Goal: Task Accomplishment & Management: Use online tool/utility

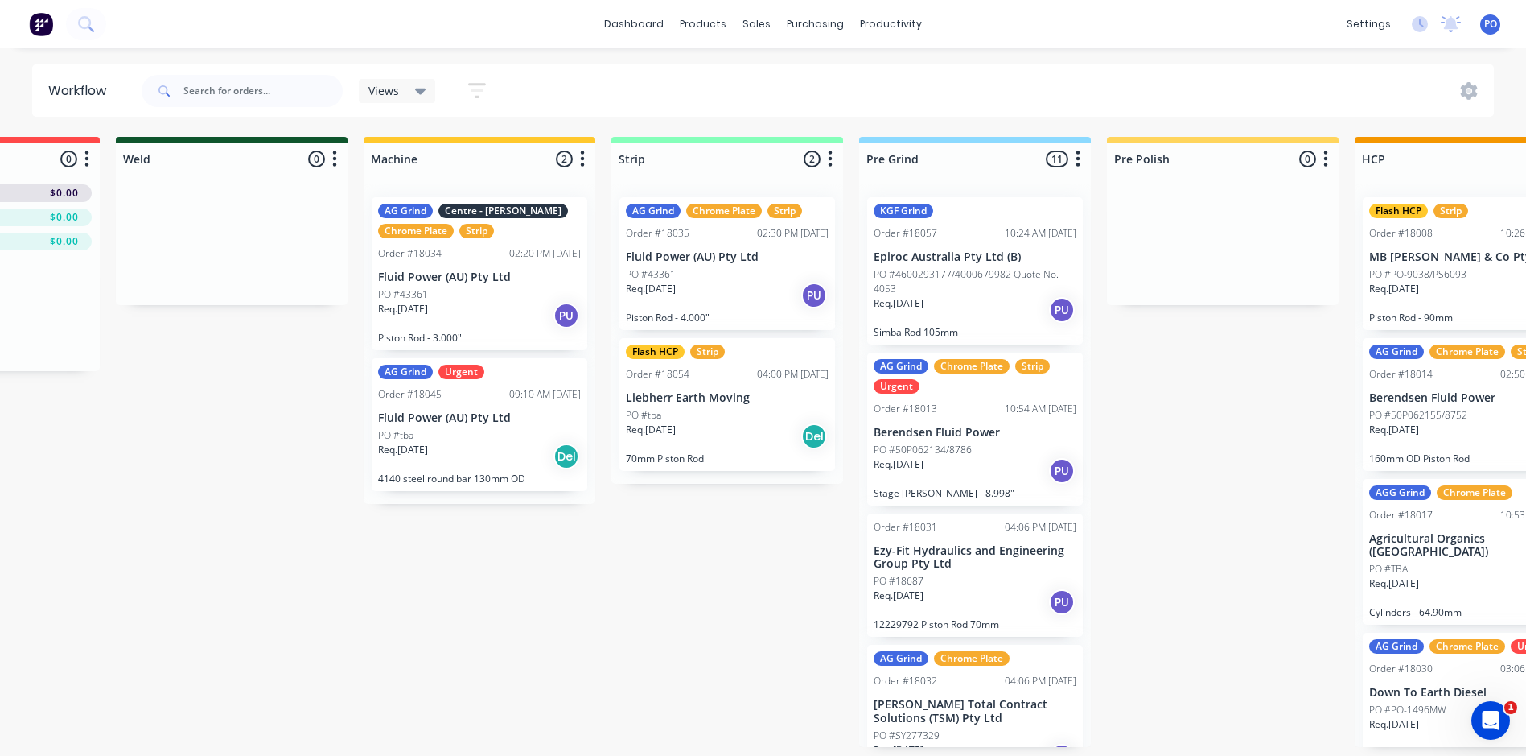
click at [303, 402] on div "Submitted 0 Status colour #273444 hex #273444 Save Cancel Summaries Total order…" at bounding box center [1382, 442] width 3617 height 610
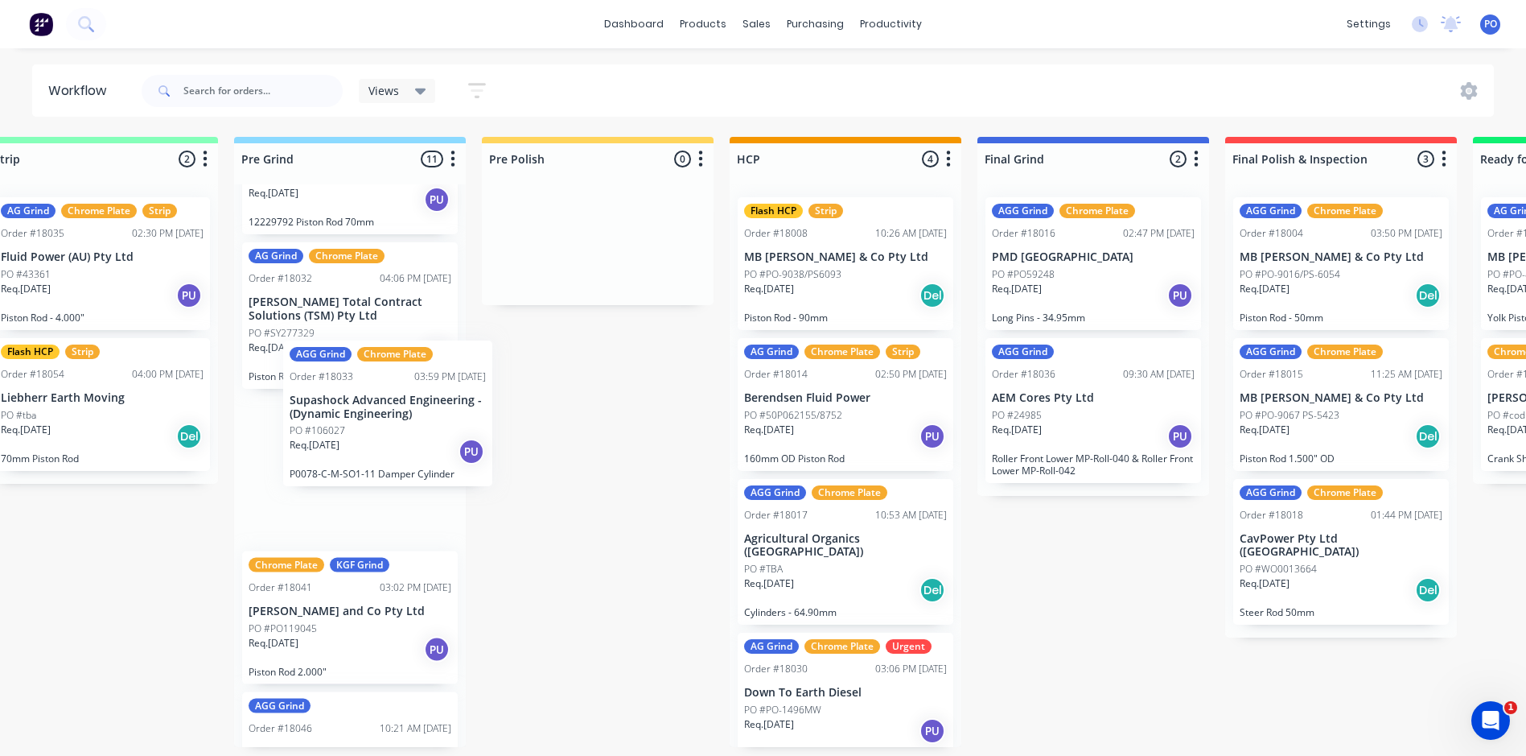
scroll to position [0, 1036]
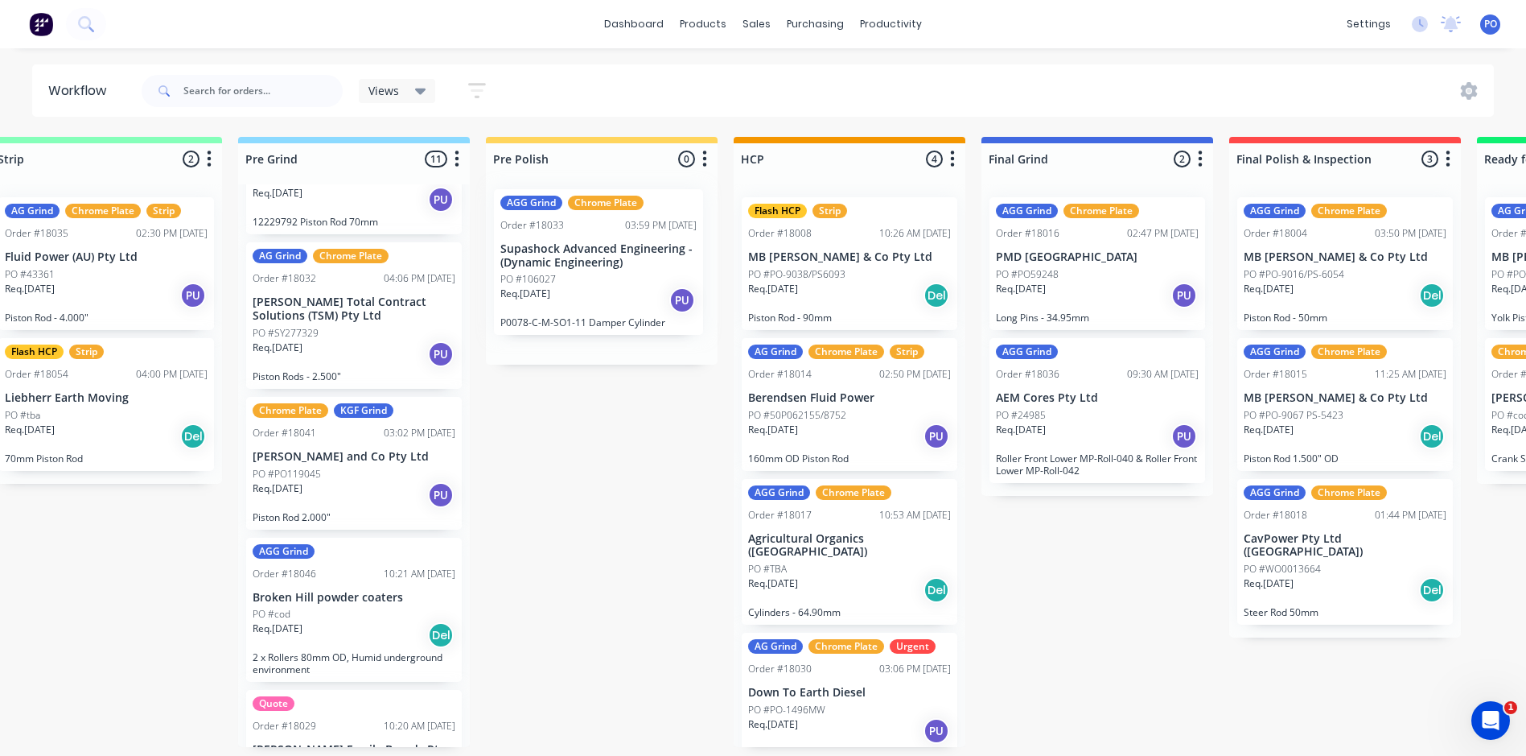
drag, startPoint x: 315, startPoint y: 459, endPoint x: 583, endPoint y: 247, distance: 341.4
click at [583, 247] on div "Submitted 0 Status colour #273444 hex #273444 Save Cancel Summaries Total order…" at bounding box center [760, 442] width 3617 height 610
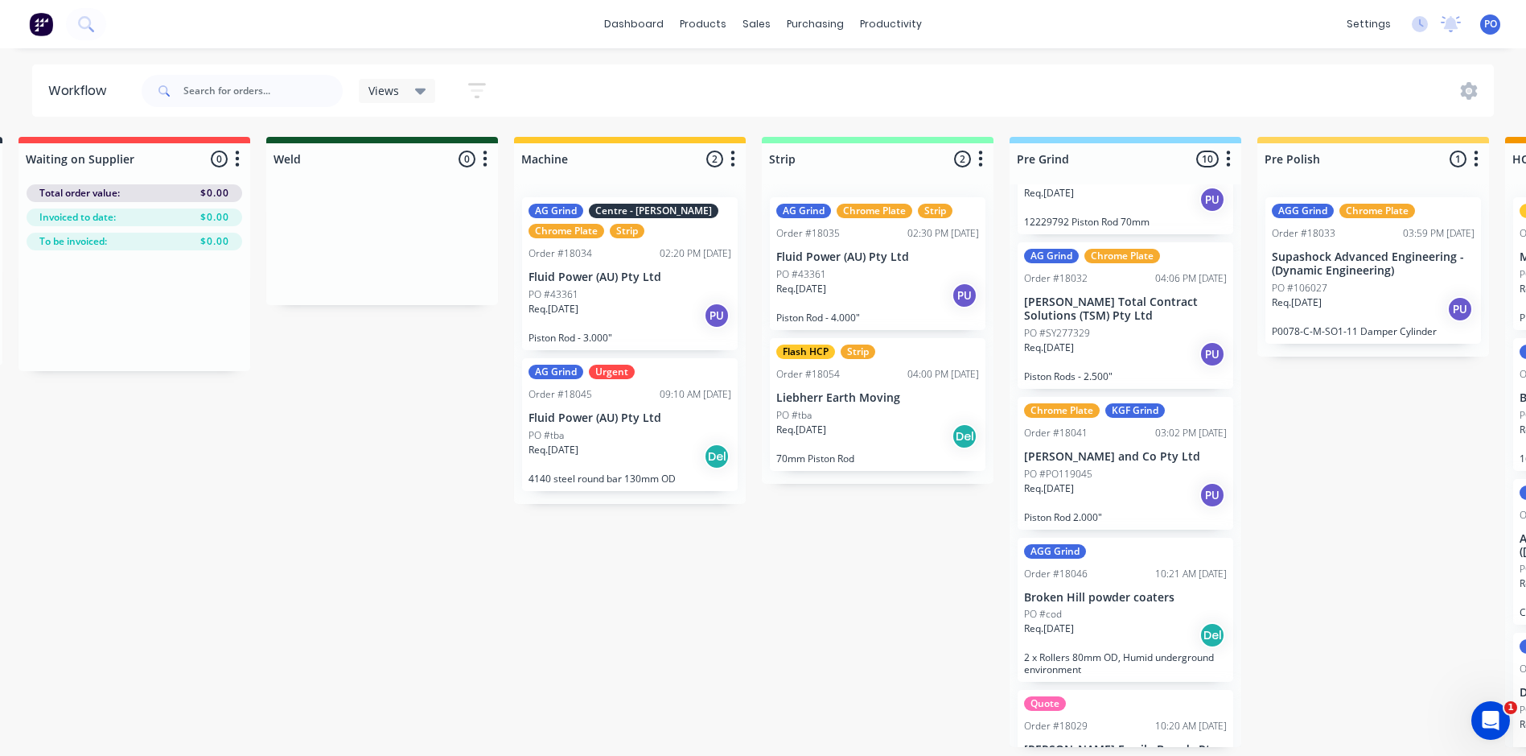
scroll to position [3, 0]
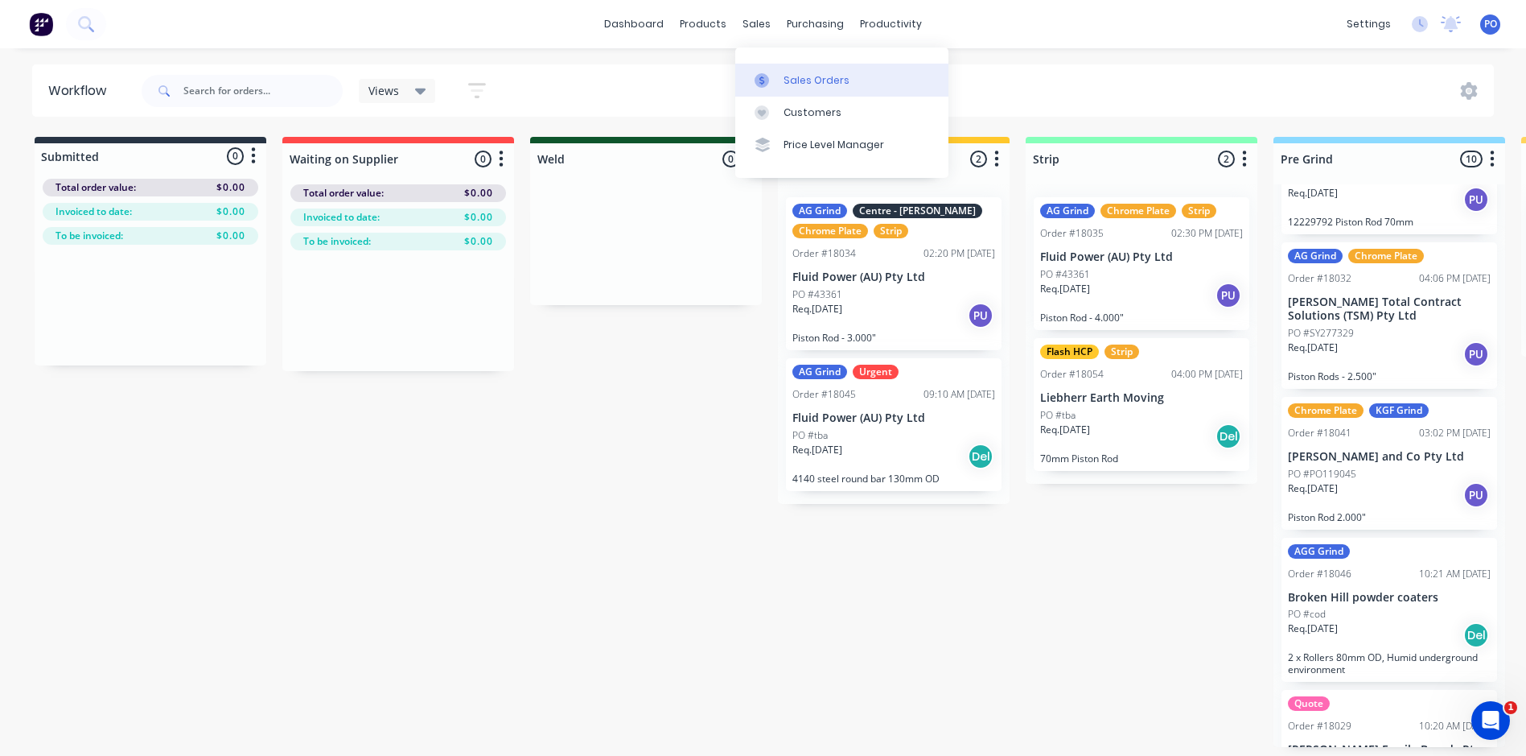
click at [801, 76] on div "Sales Orders" at bounding box center [817, 80] width 66 height 14
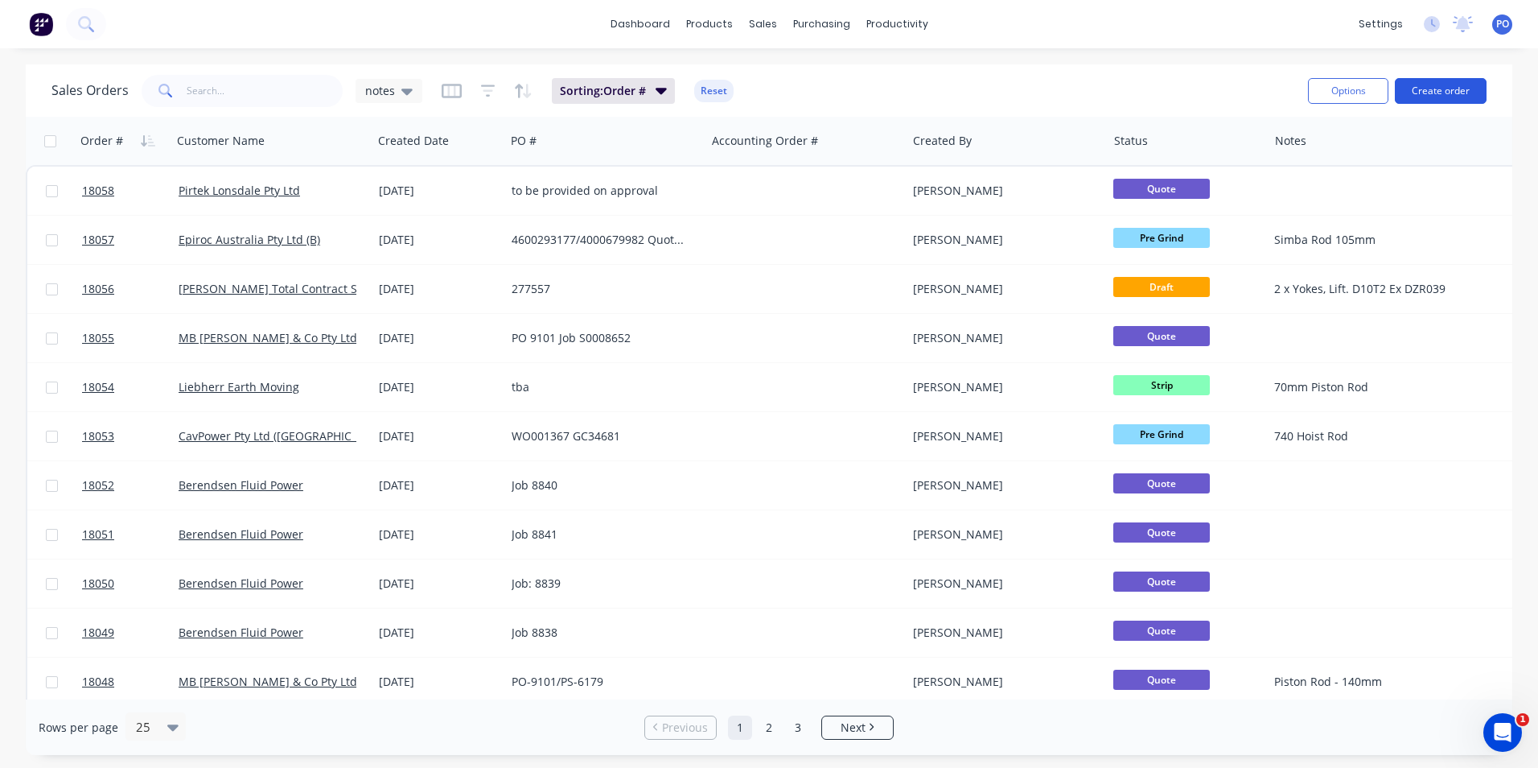
click at [1439, 93] on button "Create order" at bounding box center [1441, 91] width 92 height 26
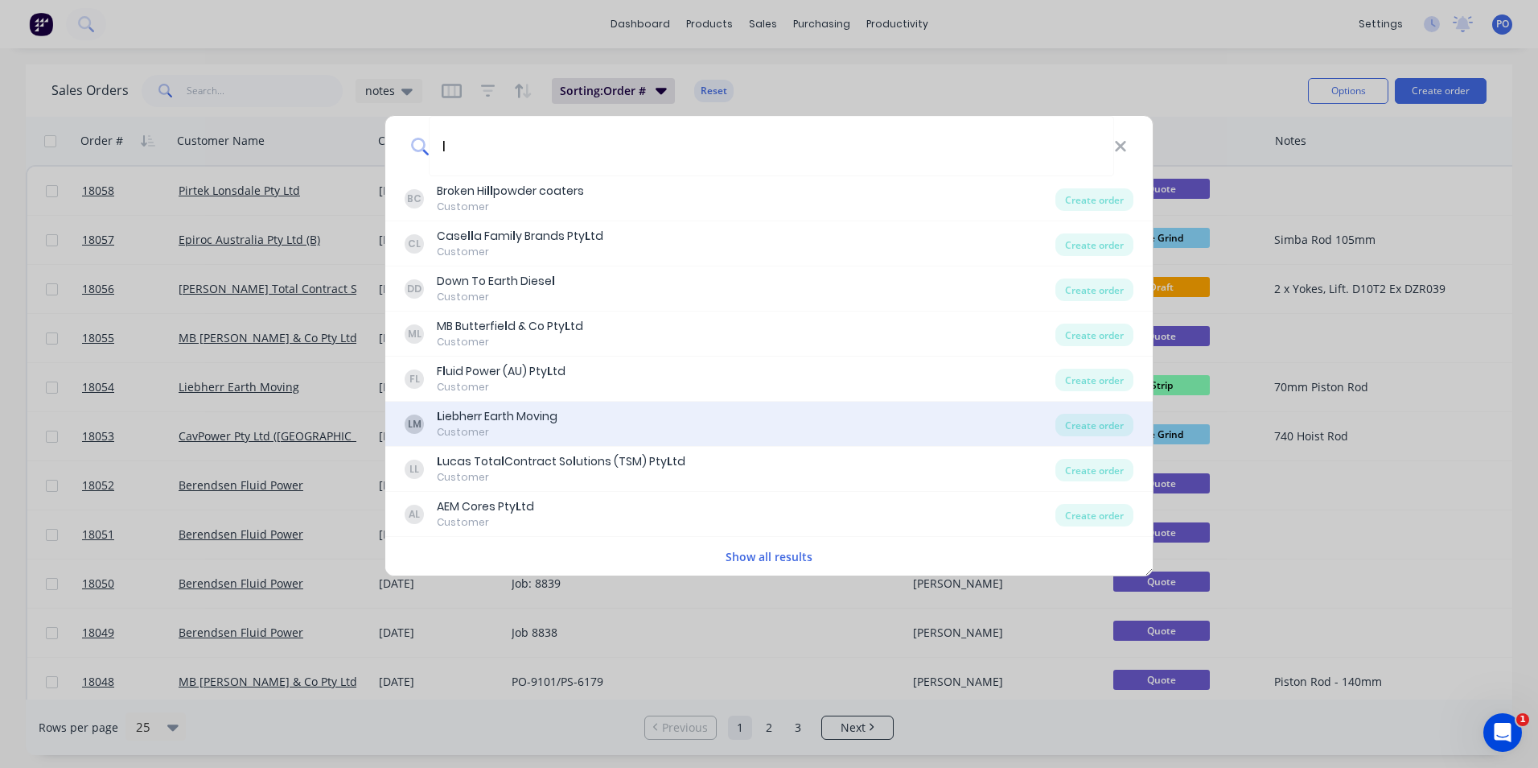
type input "l"
click at [586, 417] on div "LM L iebherr Earth Moving Customer" at bounding box center [730, 423] width 651 height 31
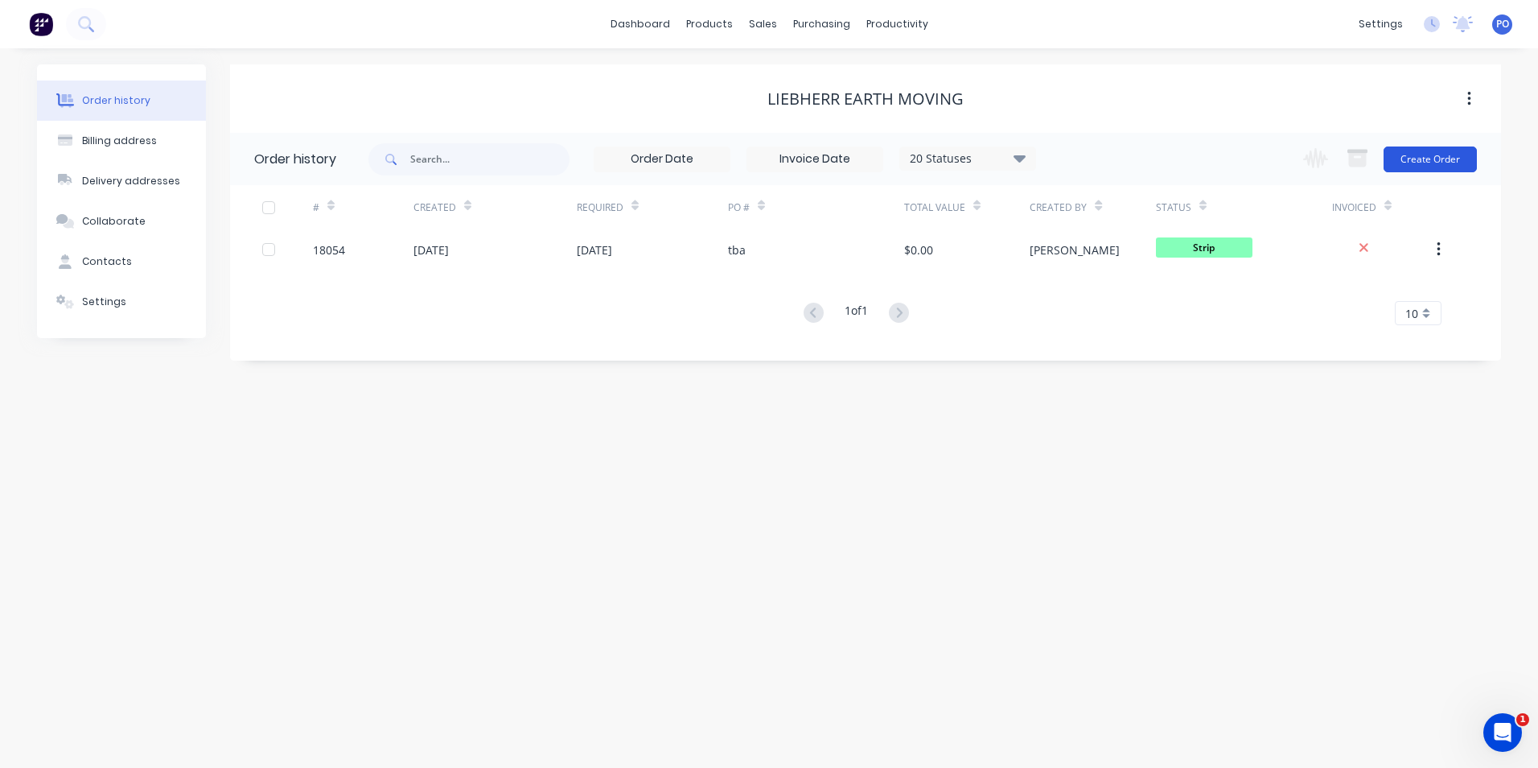
click at [1432, 160] on button "Create Order" at bounding box center [1430, 159] width 93 height 26
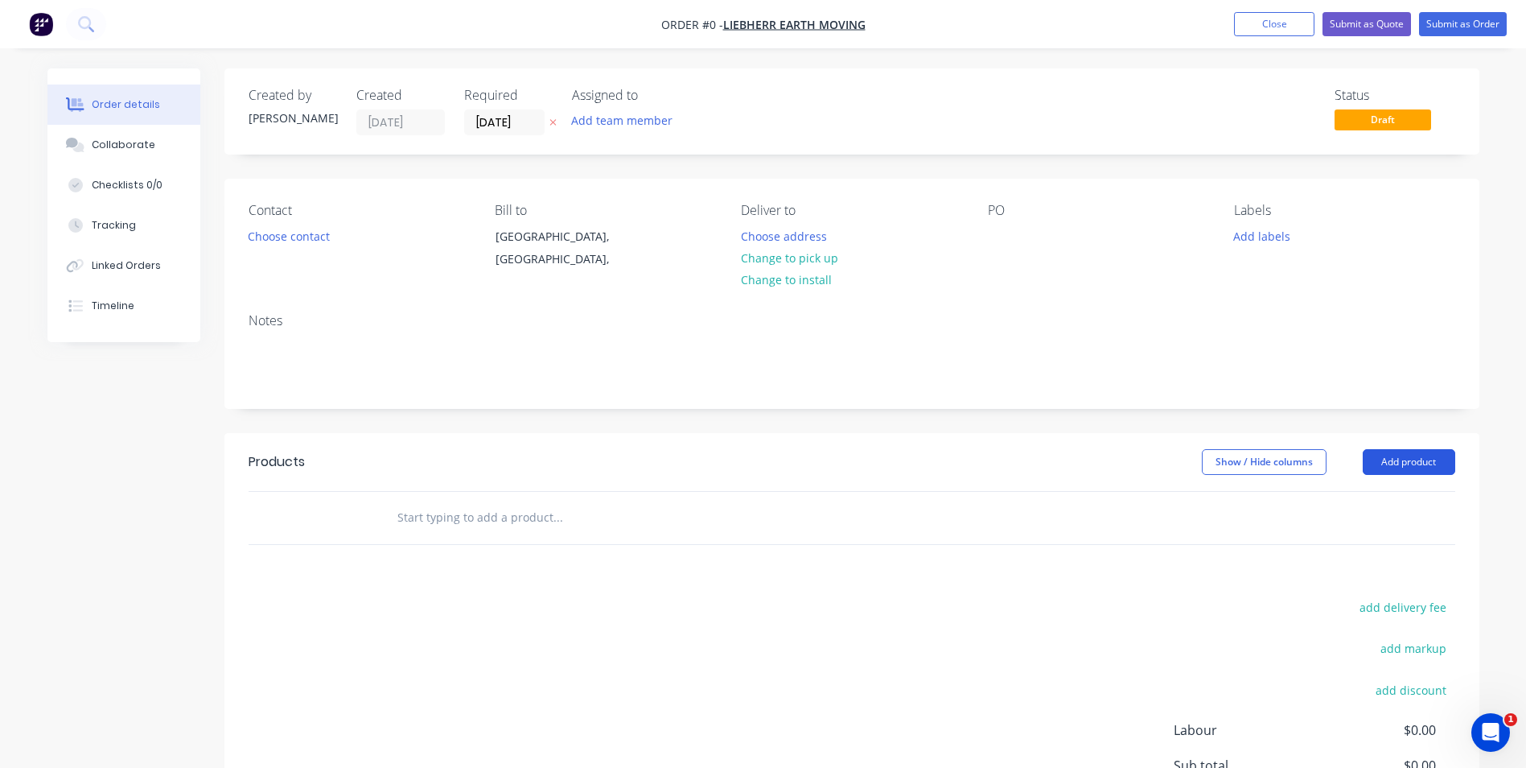
click at [1400, 462] on button "Add product" at bounding box center [1409, 462] width 93 height 26
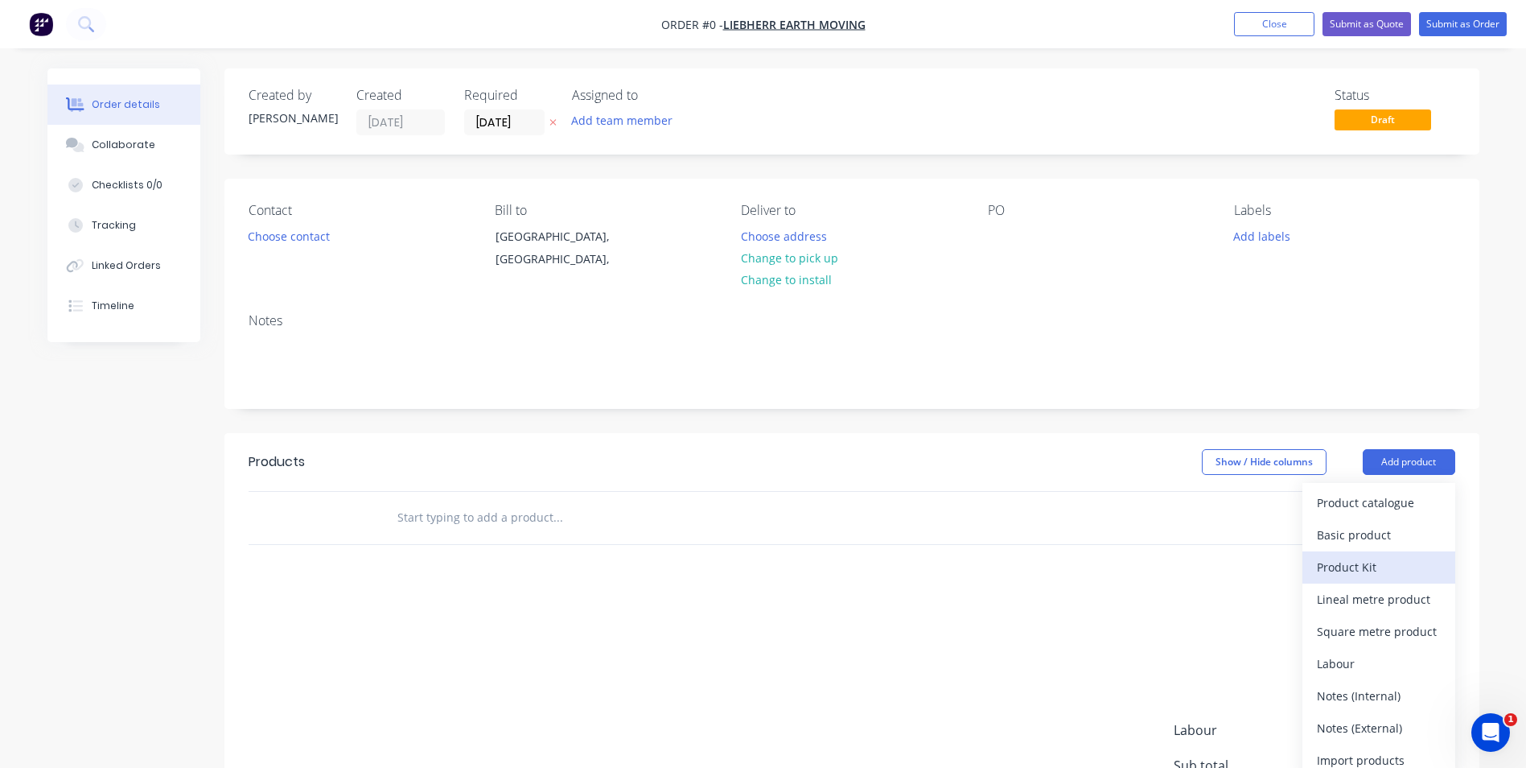
click at [1364, 564] on div "Product Kit" at bounding box center [1379, 566] width 124 height 23
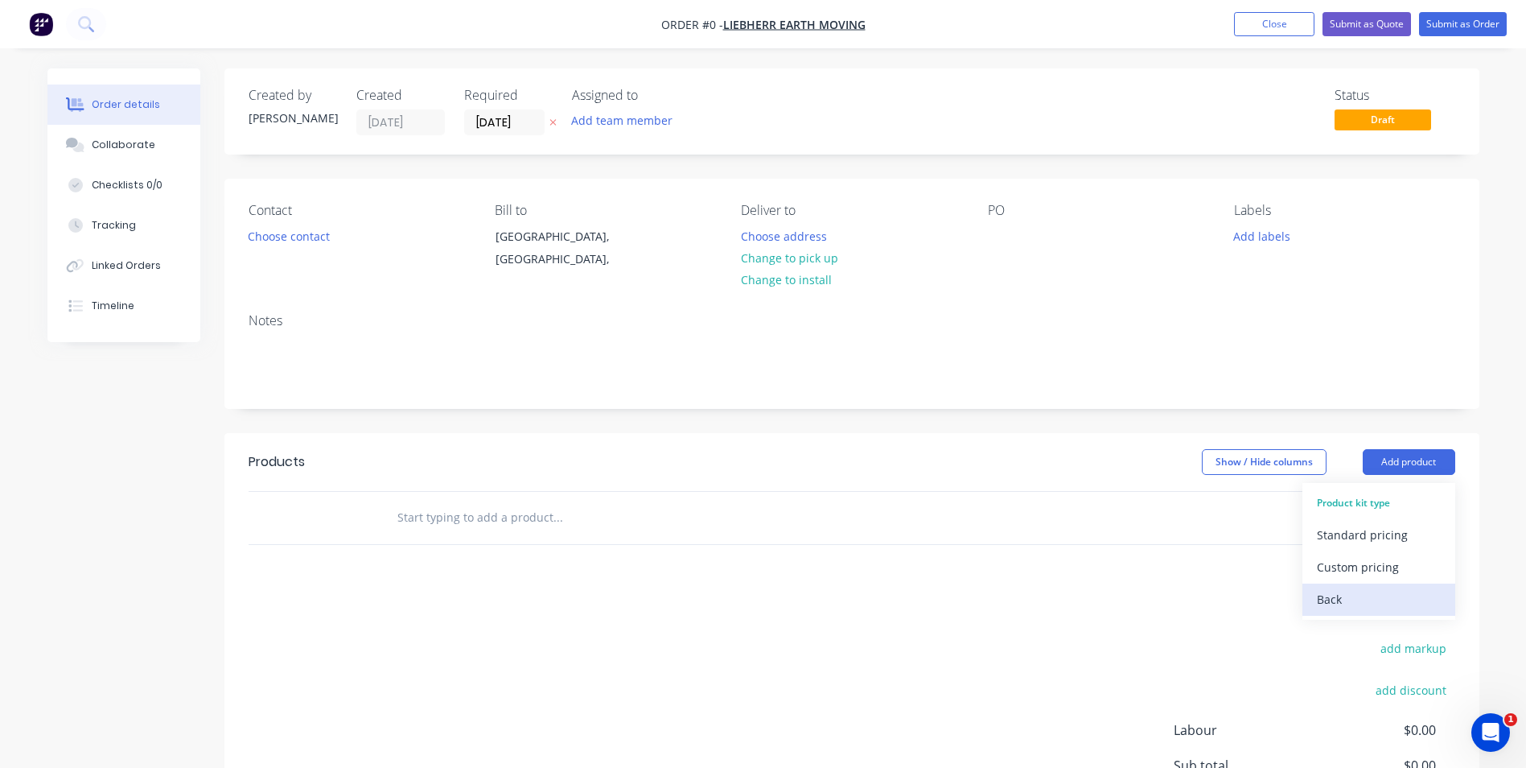
click at [1344, 595] on div "Back" at bounding box center [1379, 598] width 124 height 23
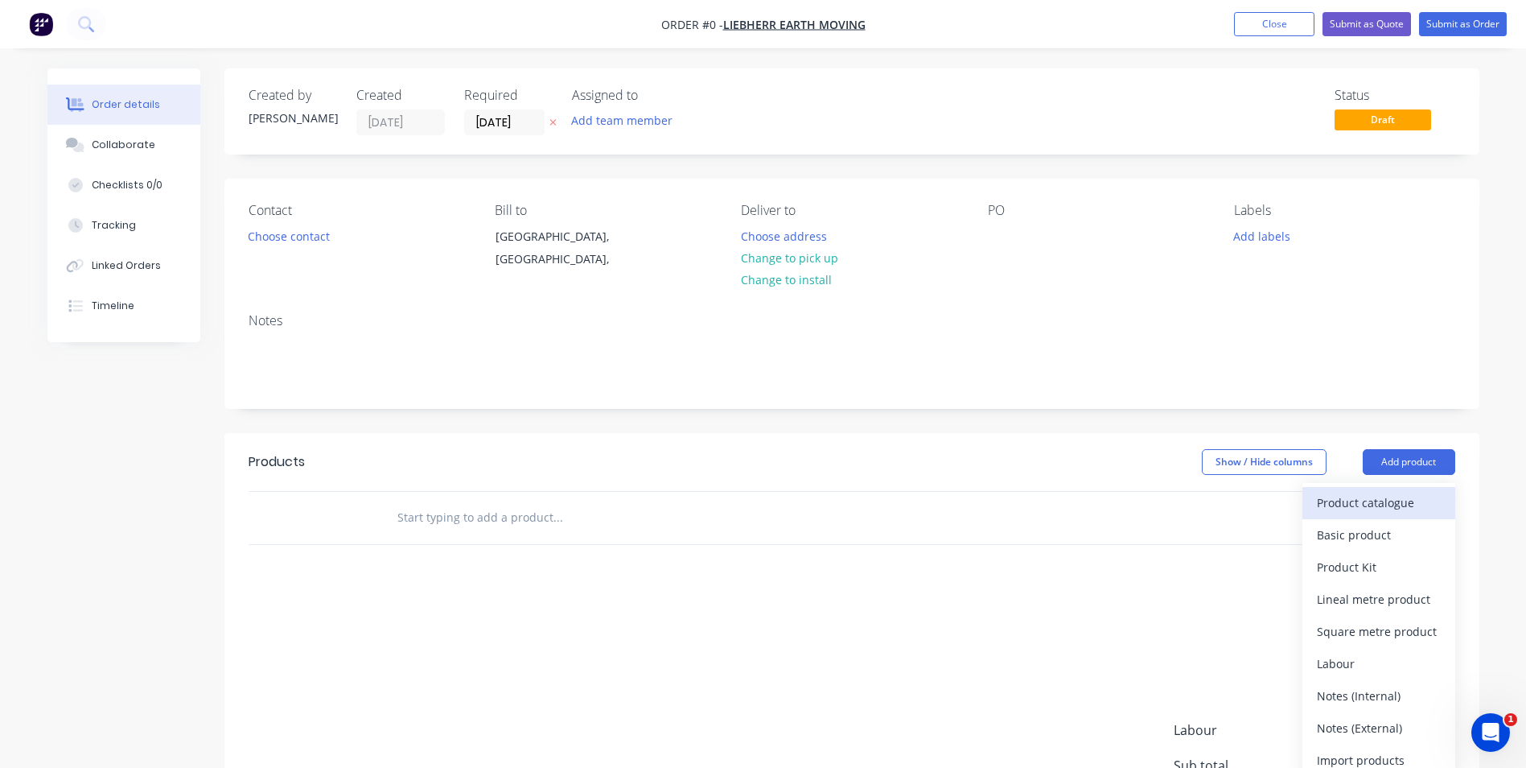
click at [1396, 505] on div "Product catalogue" at bounding box center [1379, 502] width 124 height 23
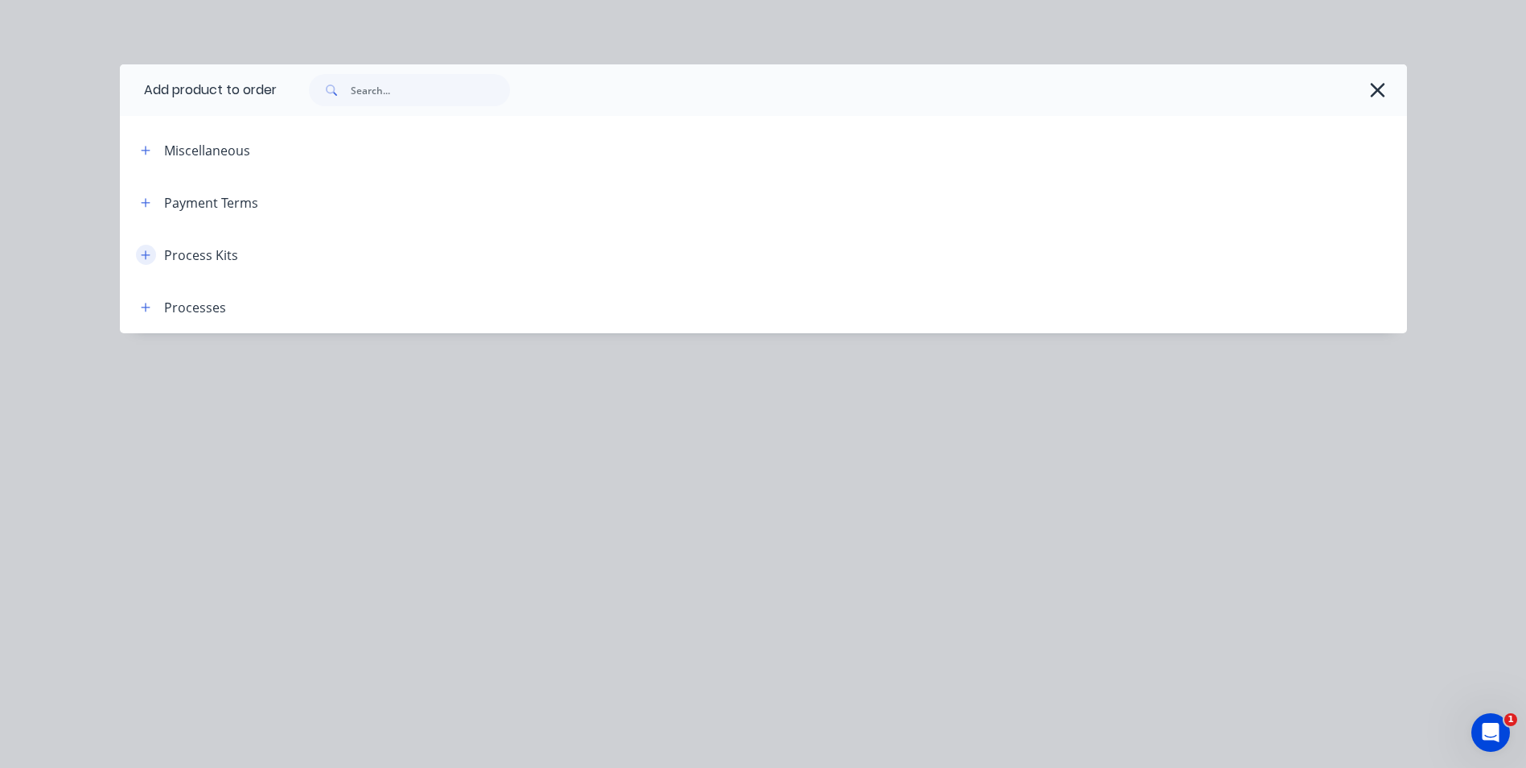
click at [150, 258] on icon "button" at bounding box center [146, 254] width 10 height 11
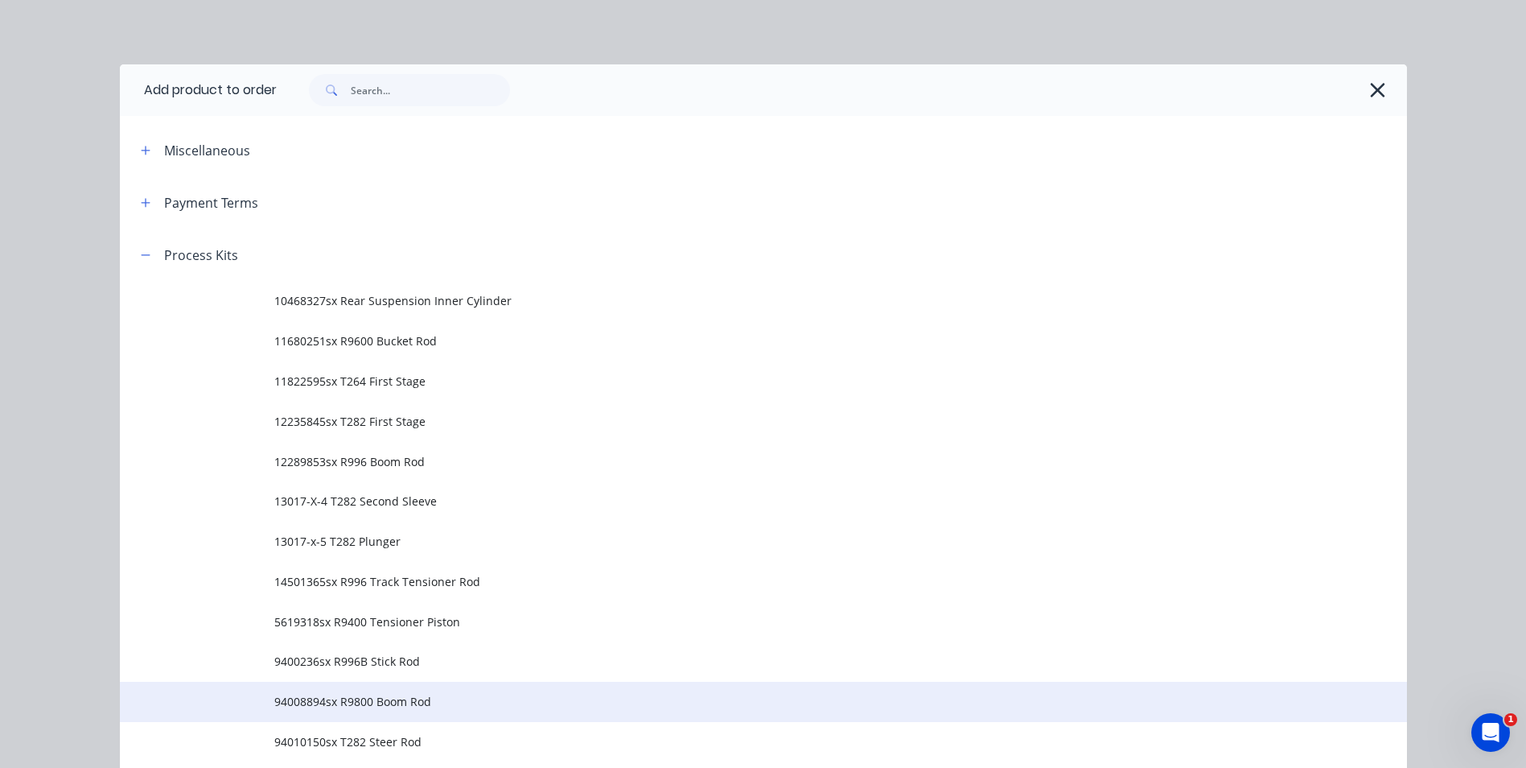
click at [367, 698] on span "94008894sx R9800 Boom Rod" at bounding box center [727, 701] width 906 height 17
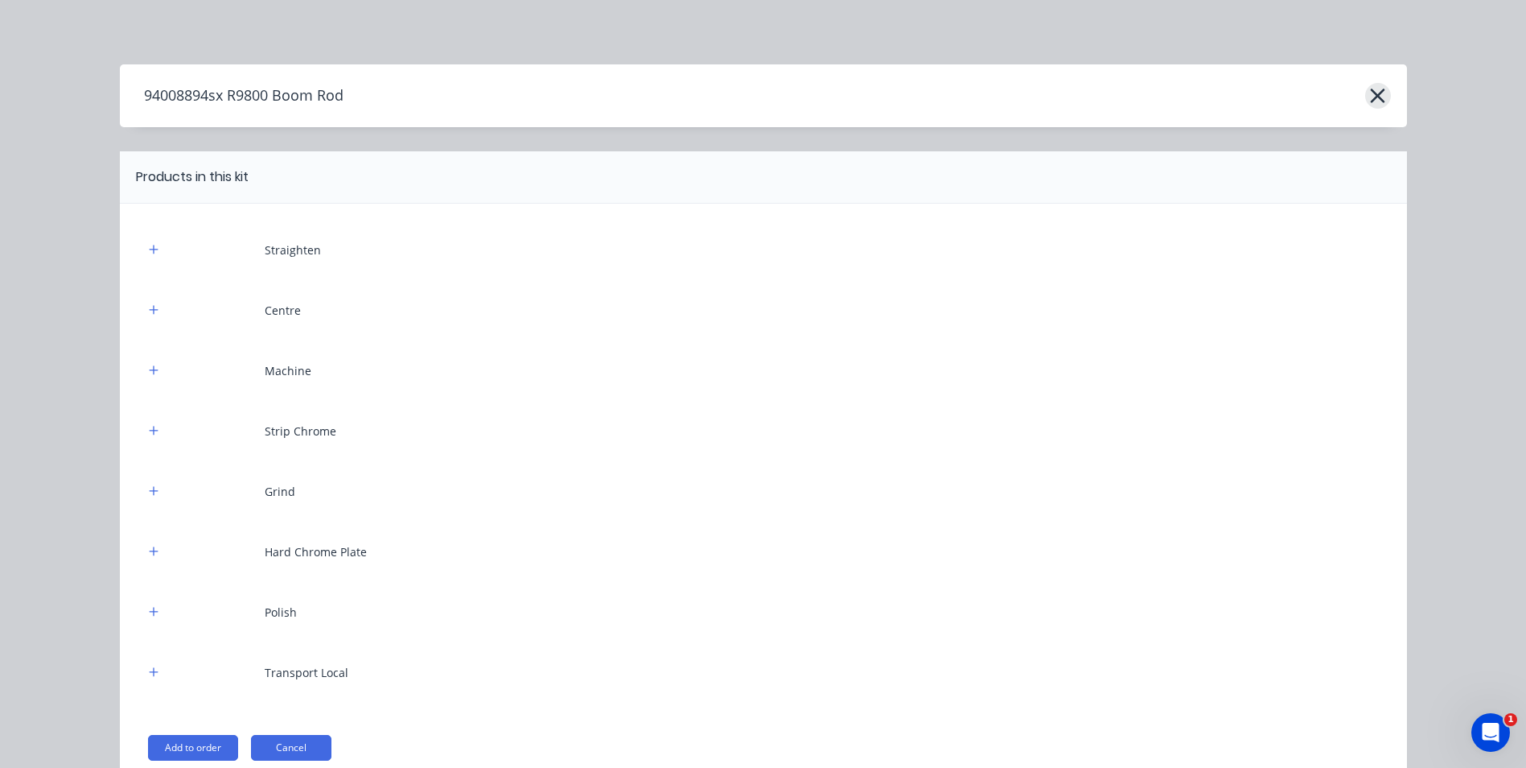
click at [1371, 99] on icon "button" at bounding box center [1377, 95] width 17 height 23
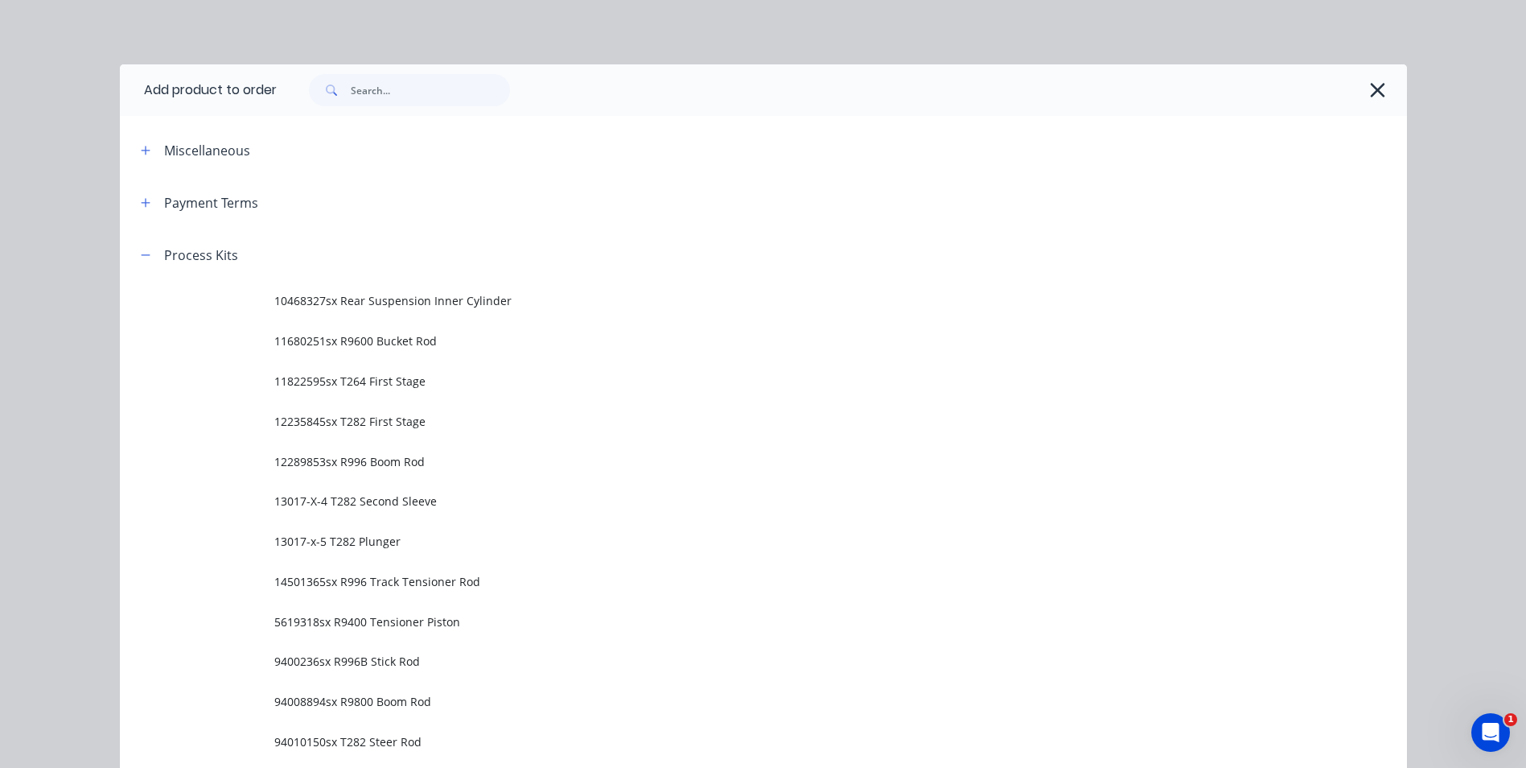
scroll to position [229, 0]
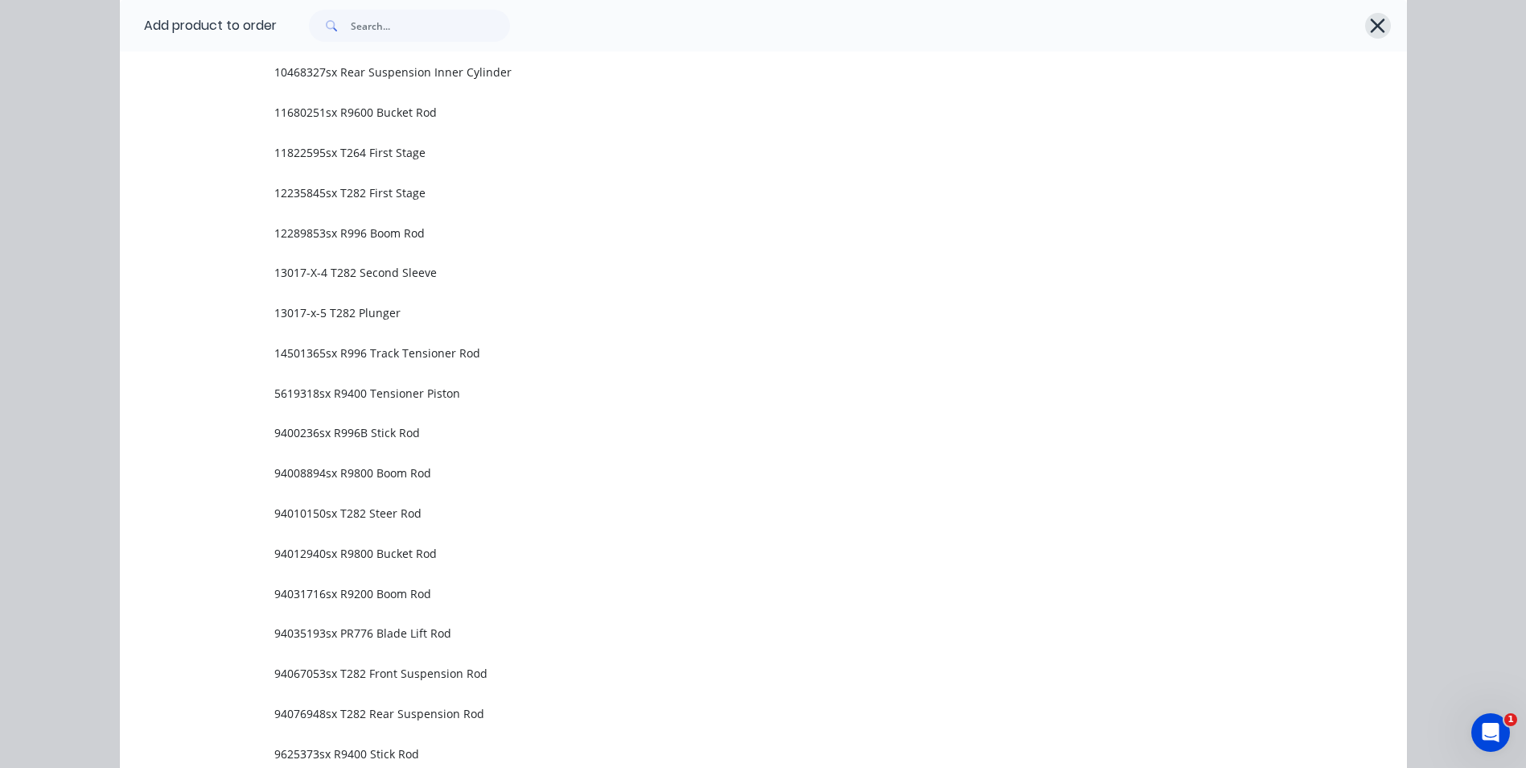
click at [1371, 28] on icon "button" at bounding box center [1378, 26] width 14 height 14
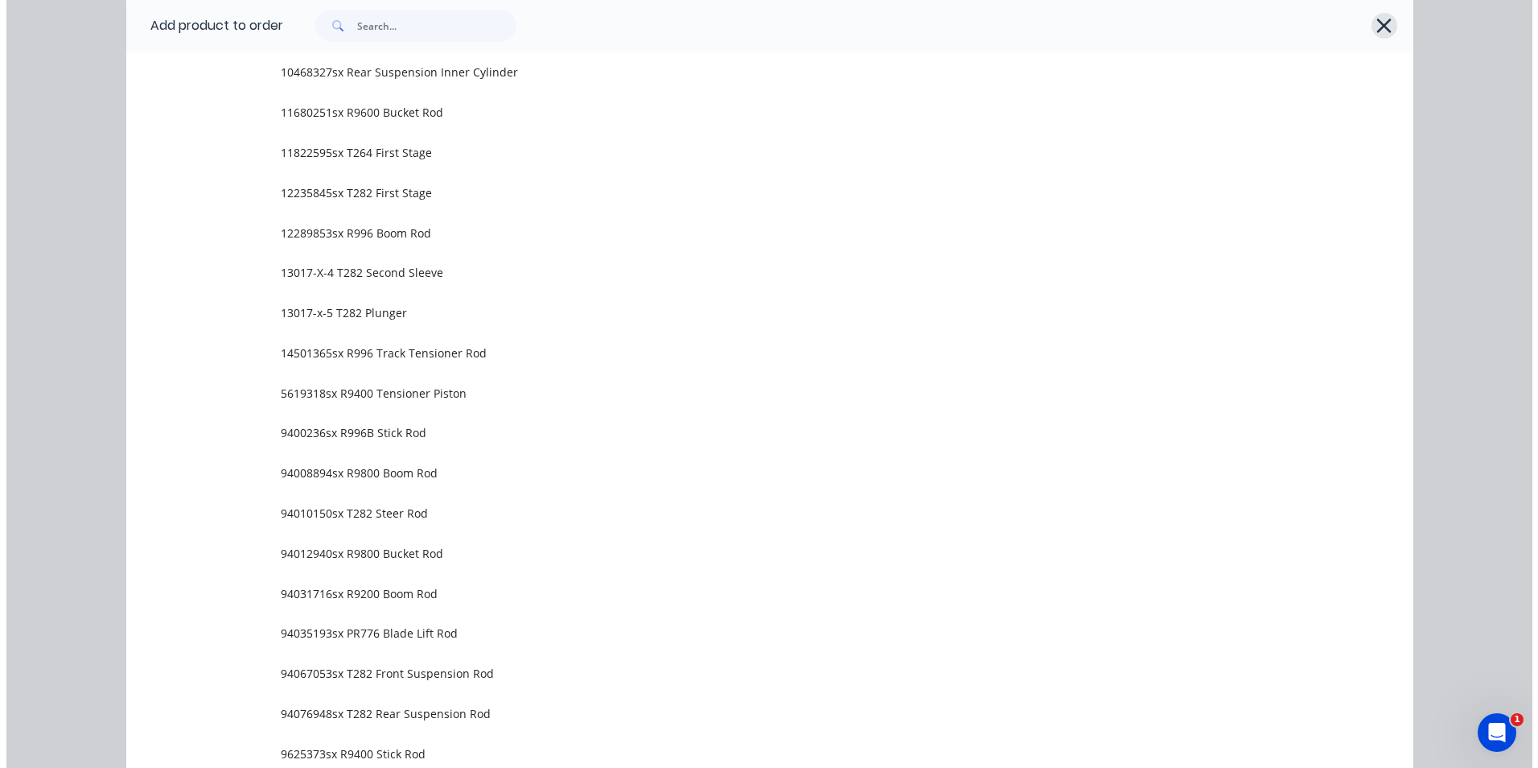
scroll to position [0, 0]
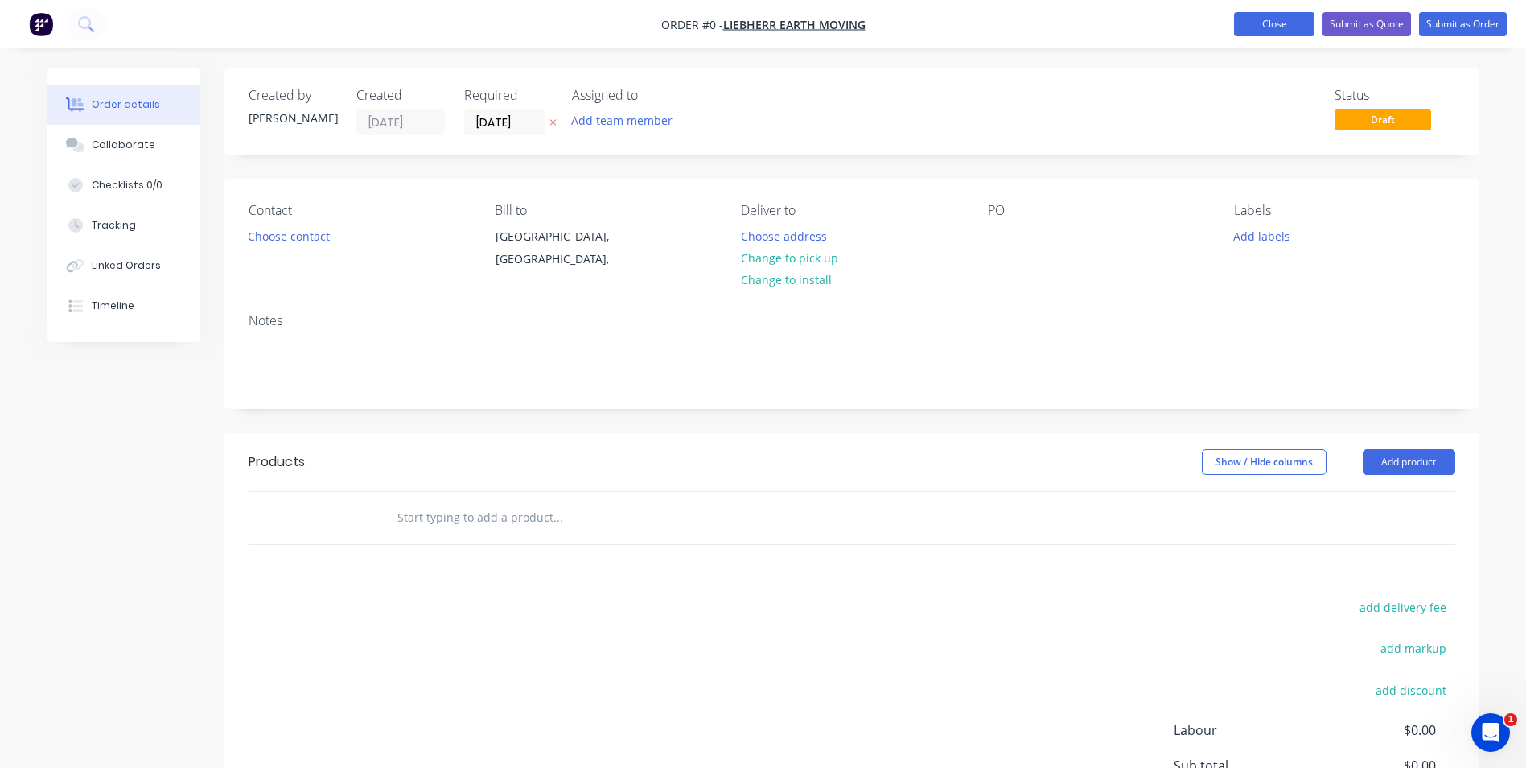
click at [1291, 31] on button "Close" at bounding box center [1274, 24] width 80 height 24
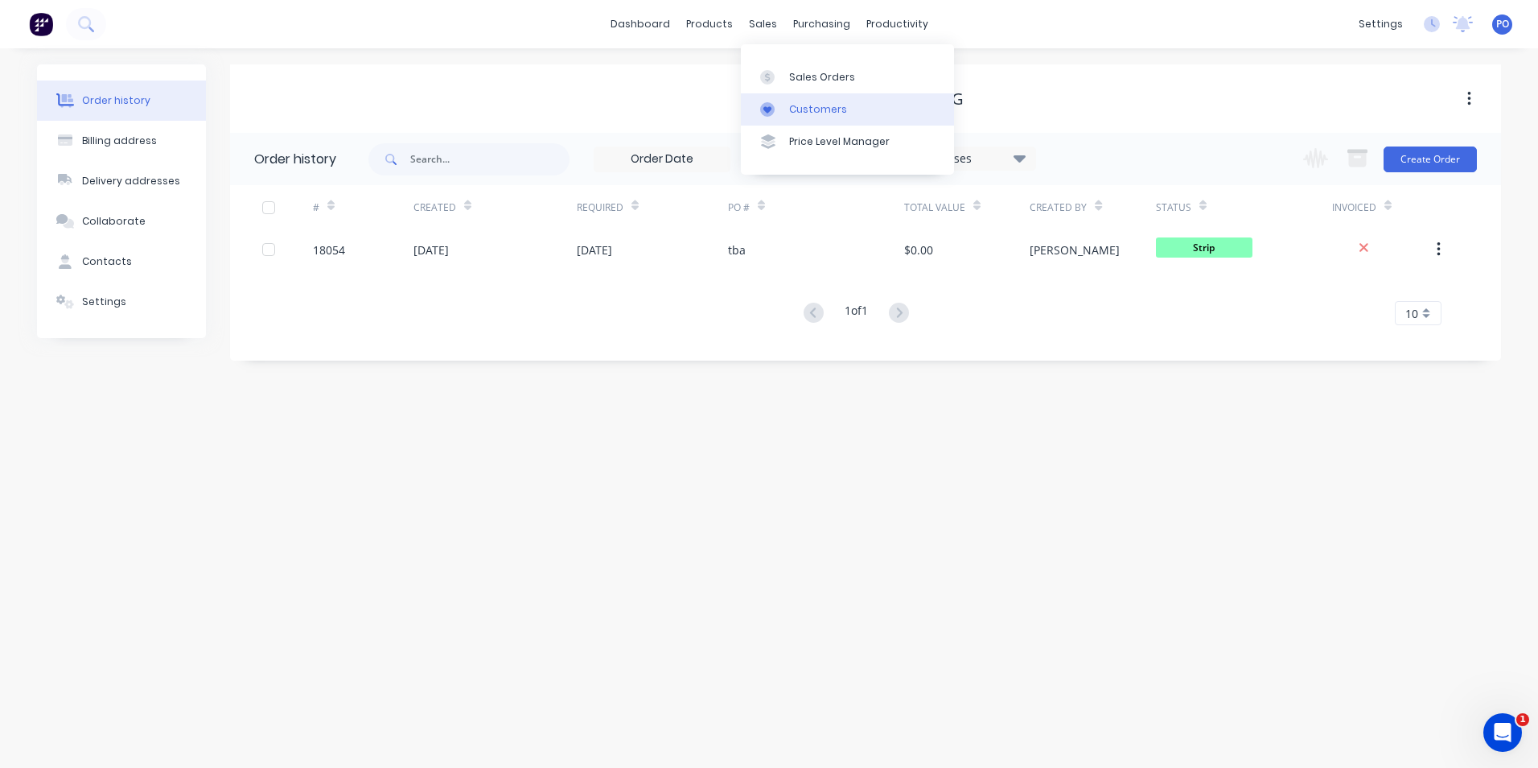
click at [828, 110] on div "Customers" at bounding box center [818, 109] width 58 height 14
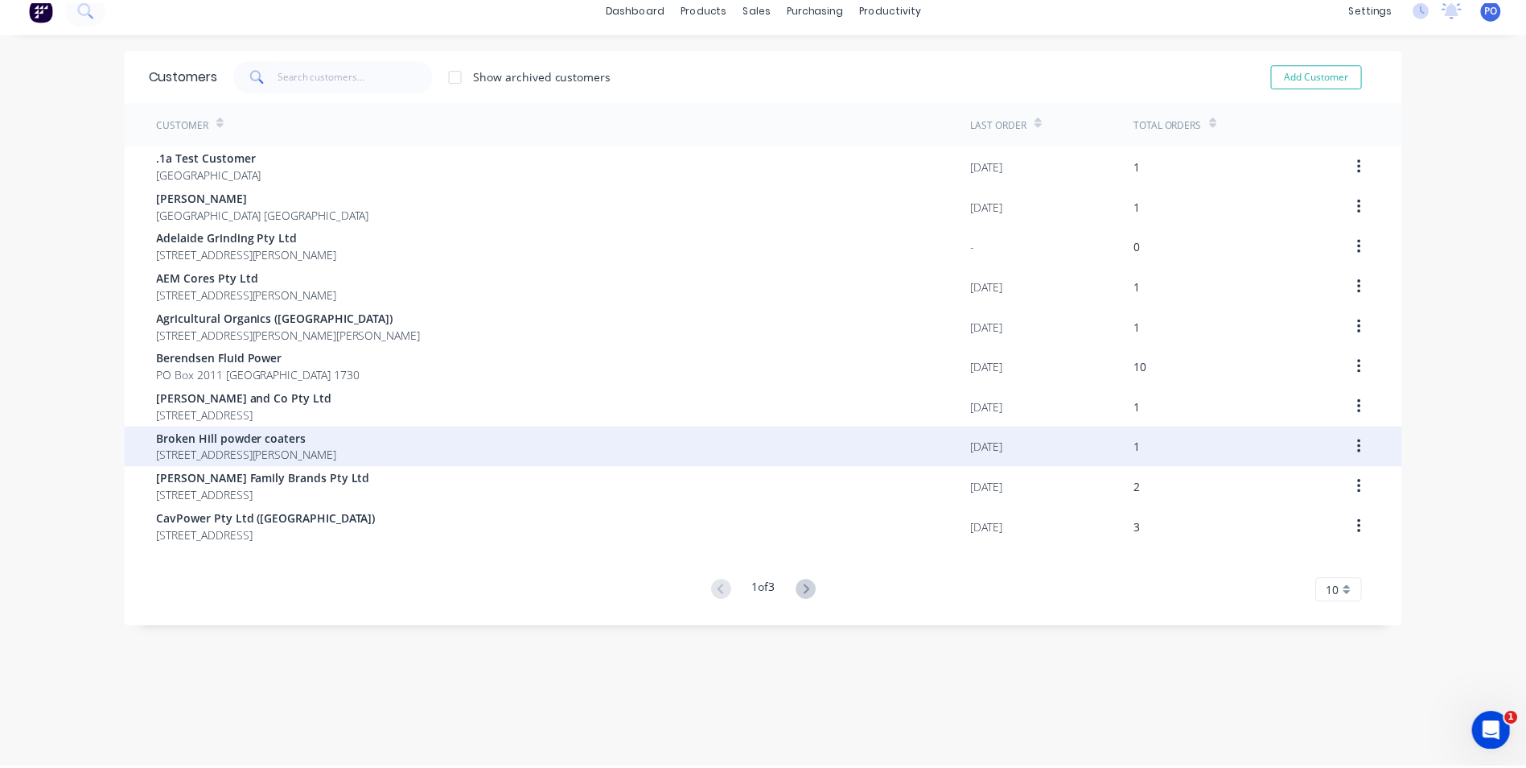
scroll to position [32, 0]
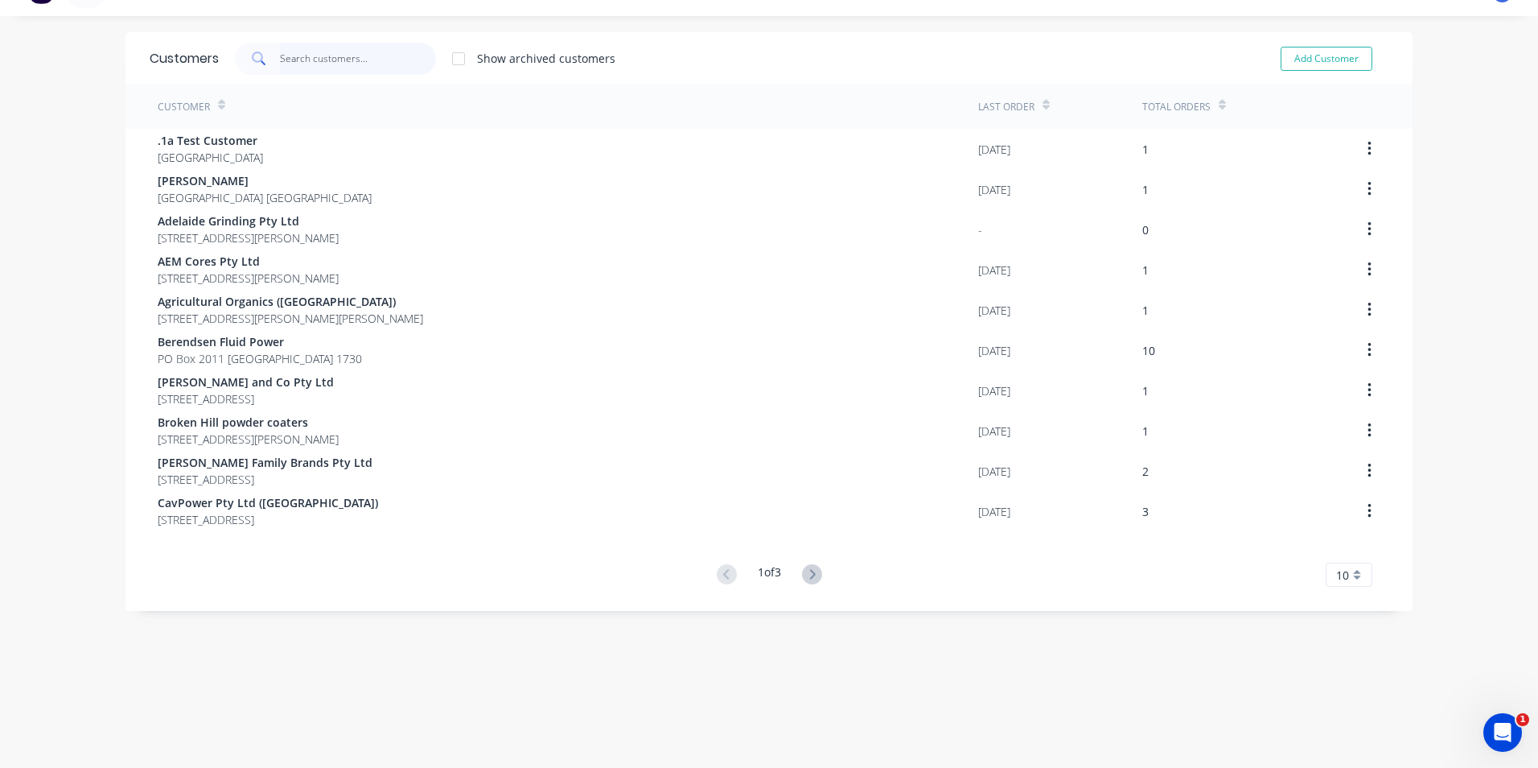
click at [342, 62] on input "text" at bounding box center [358, 59] width 157 height 32
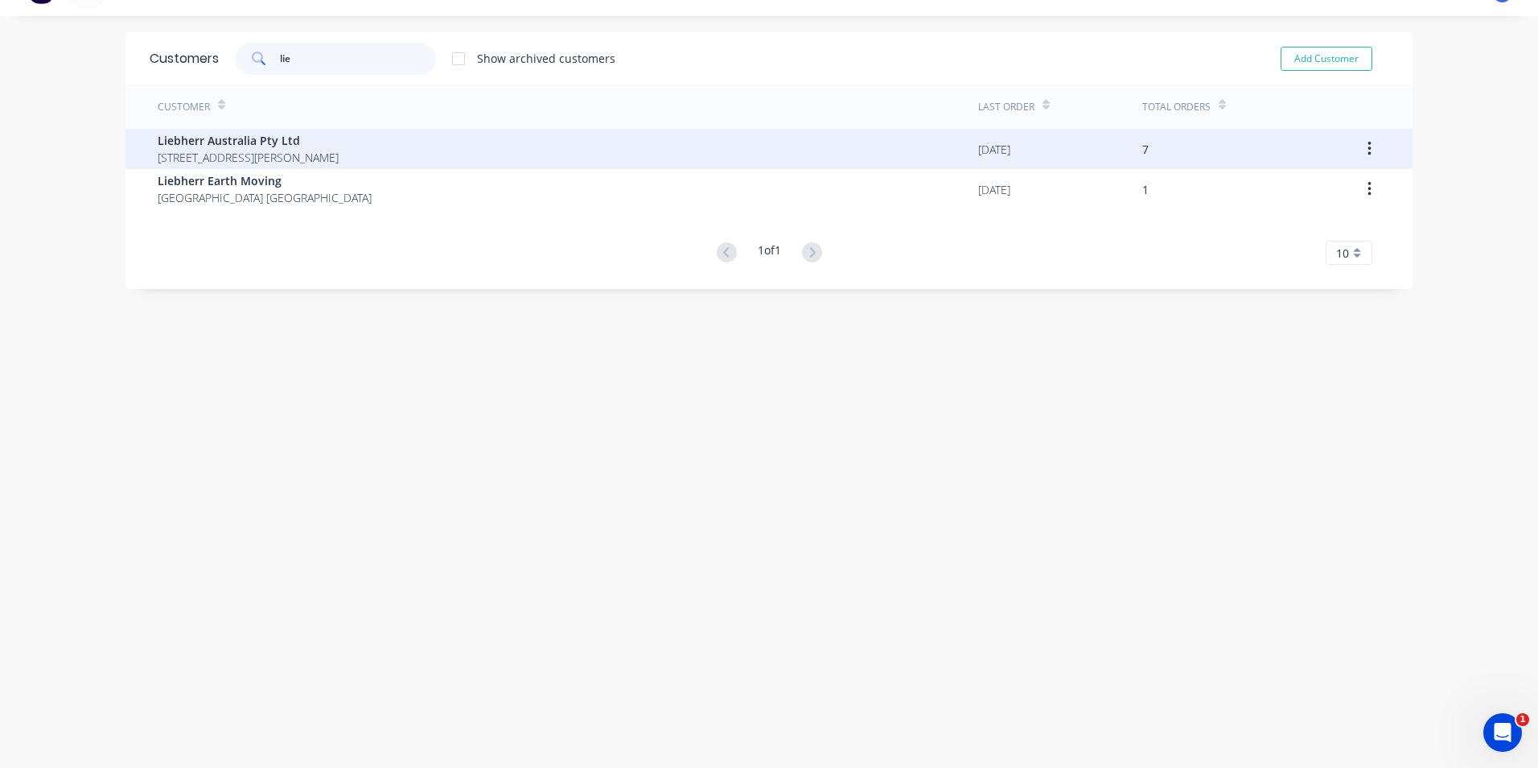
type input "lie"
click at [299, 139] on span "Liebherr Australia Pty Ltd" at bounding box center [248, 140] width 181 height 17
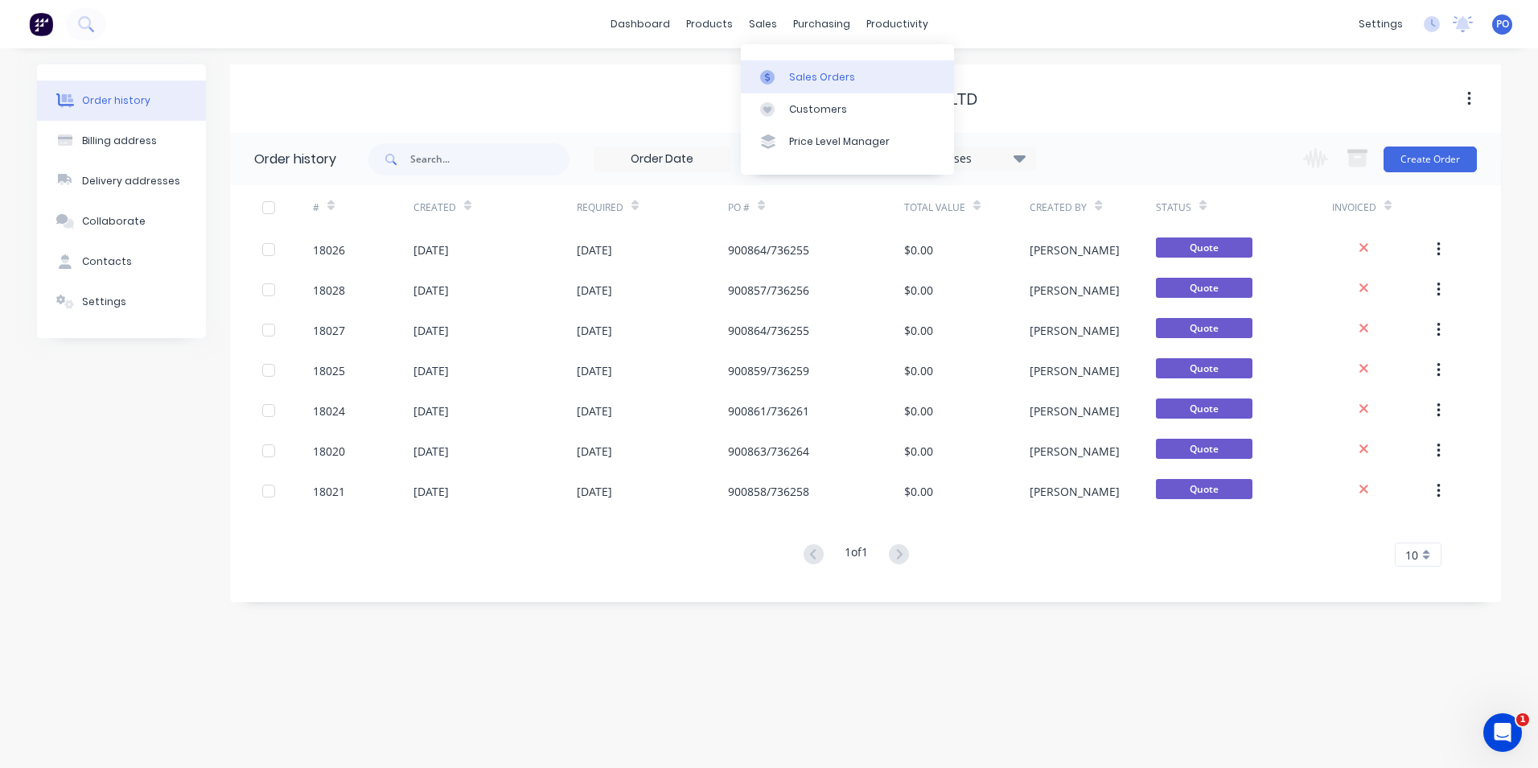
click at [790, 67] on link "Sales Orders" at bounding box center [847, 76] width 213 height 32
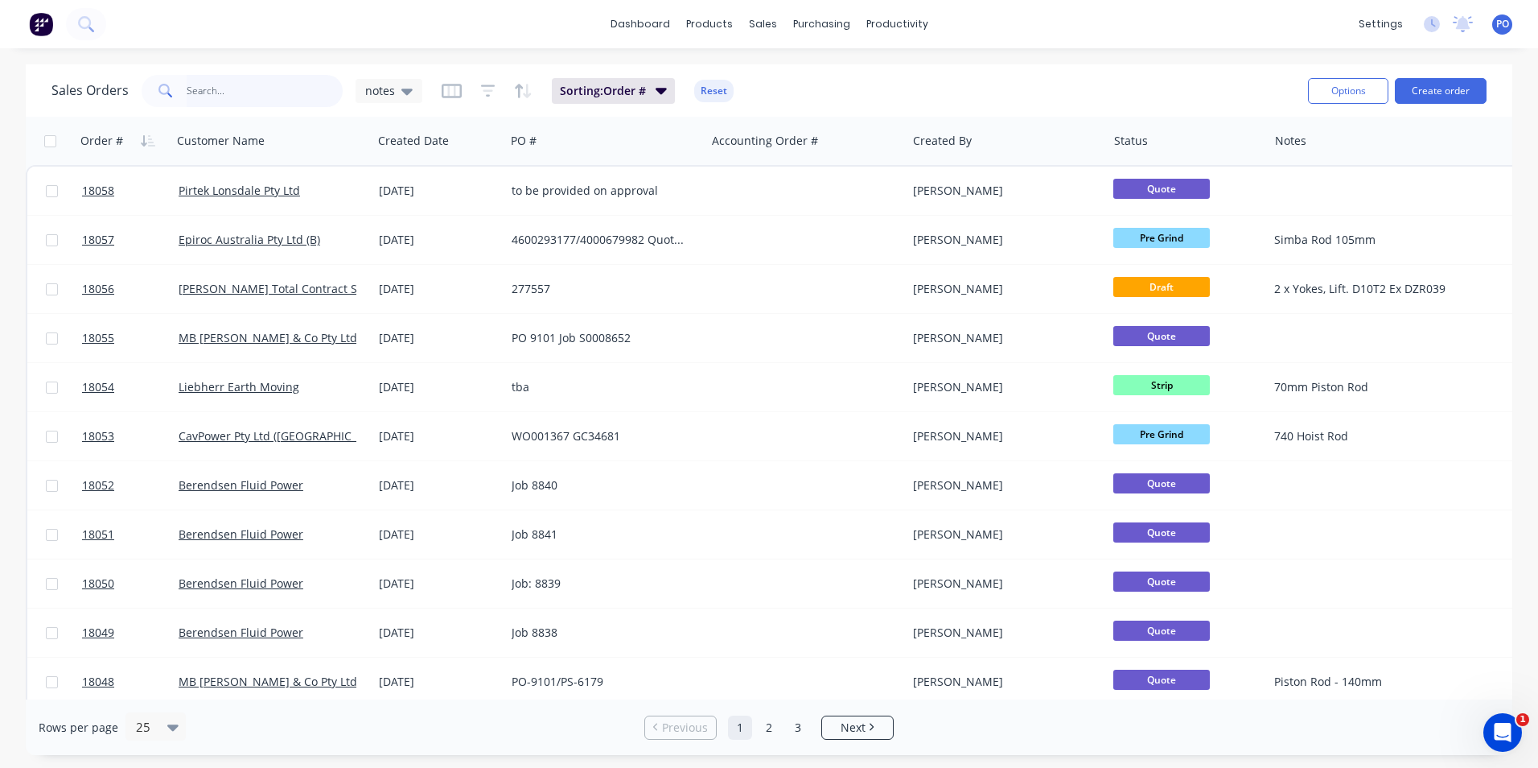
click at [236, 92] on input "text" at bounding box center [265, 91] width 157 height 32
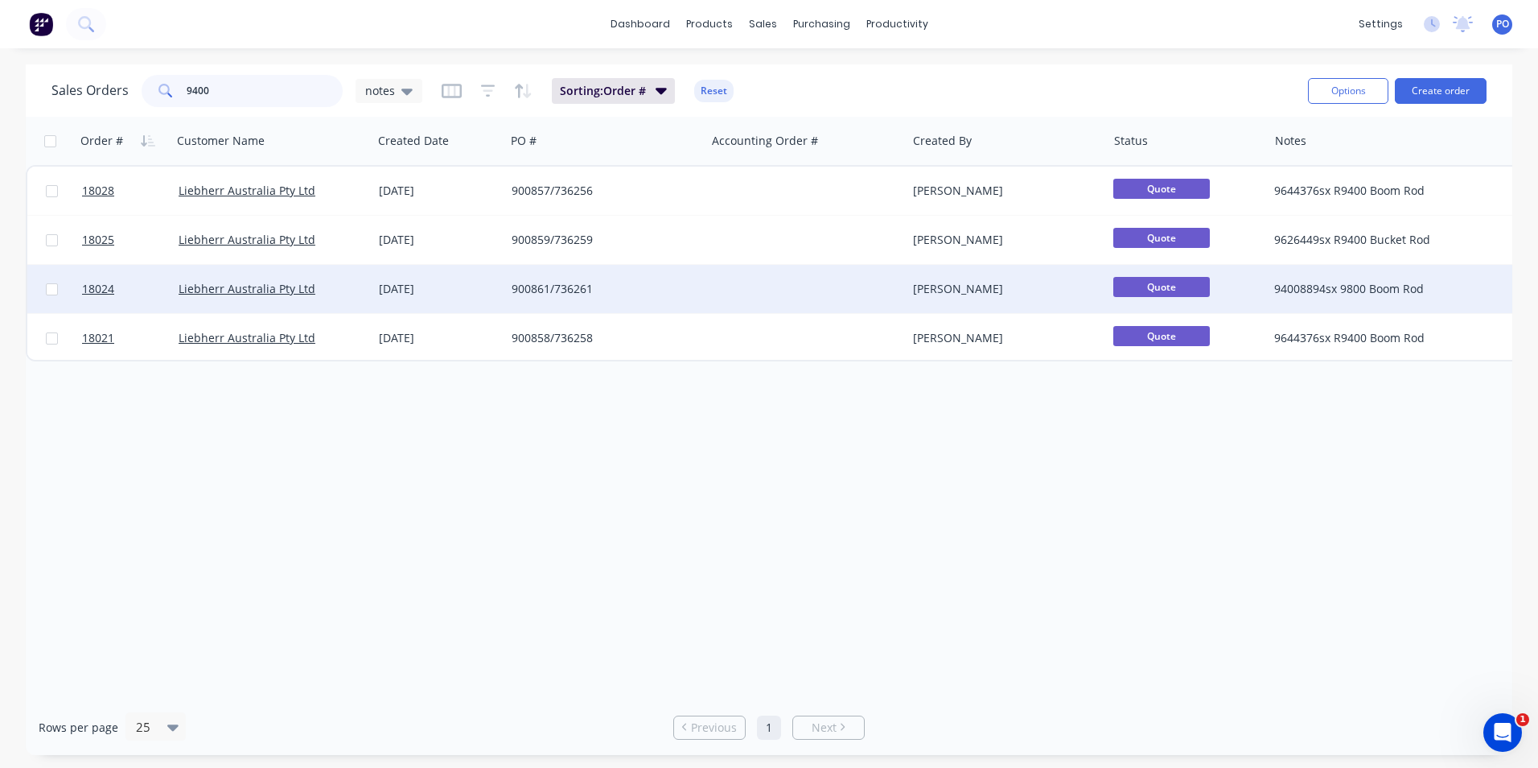
type input "9400"
click at [1402, 289] on div "94008894sx 9800 Boom Rod" at bounding box center [1421, 289] width 293 height 16
click at [691, 288] on div "900861/736261" at bounding box center [605, 289] width 187 height 16
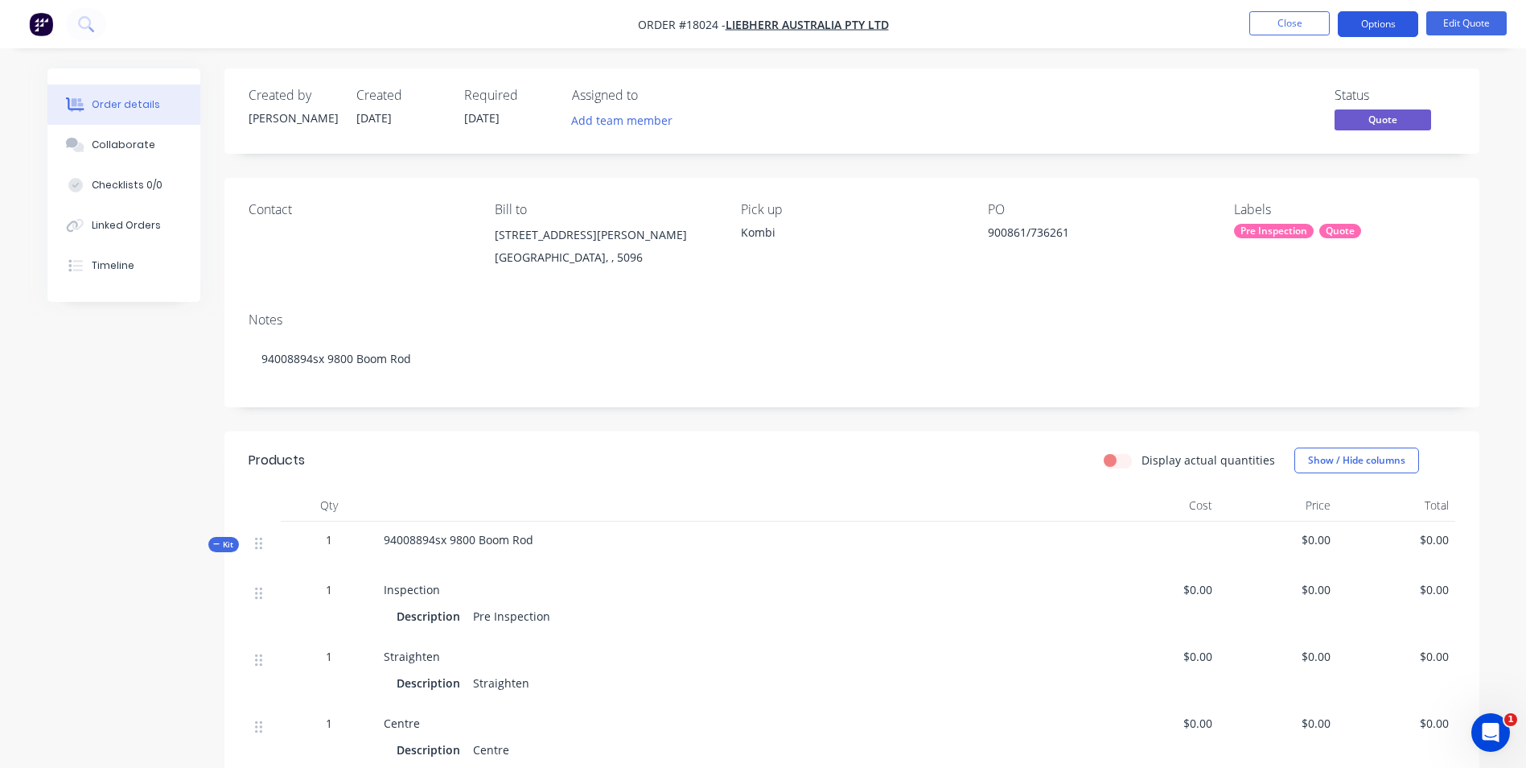
click at [1388, 23] on button "Options" at bounding box center [1378, 24] width 80 height 26
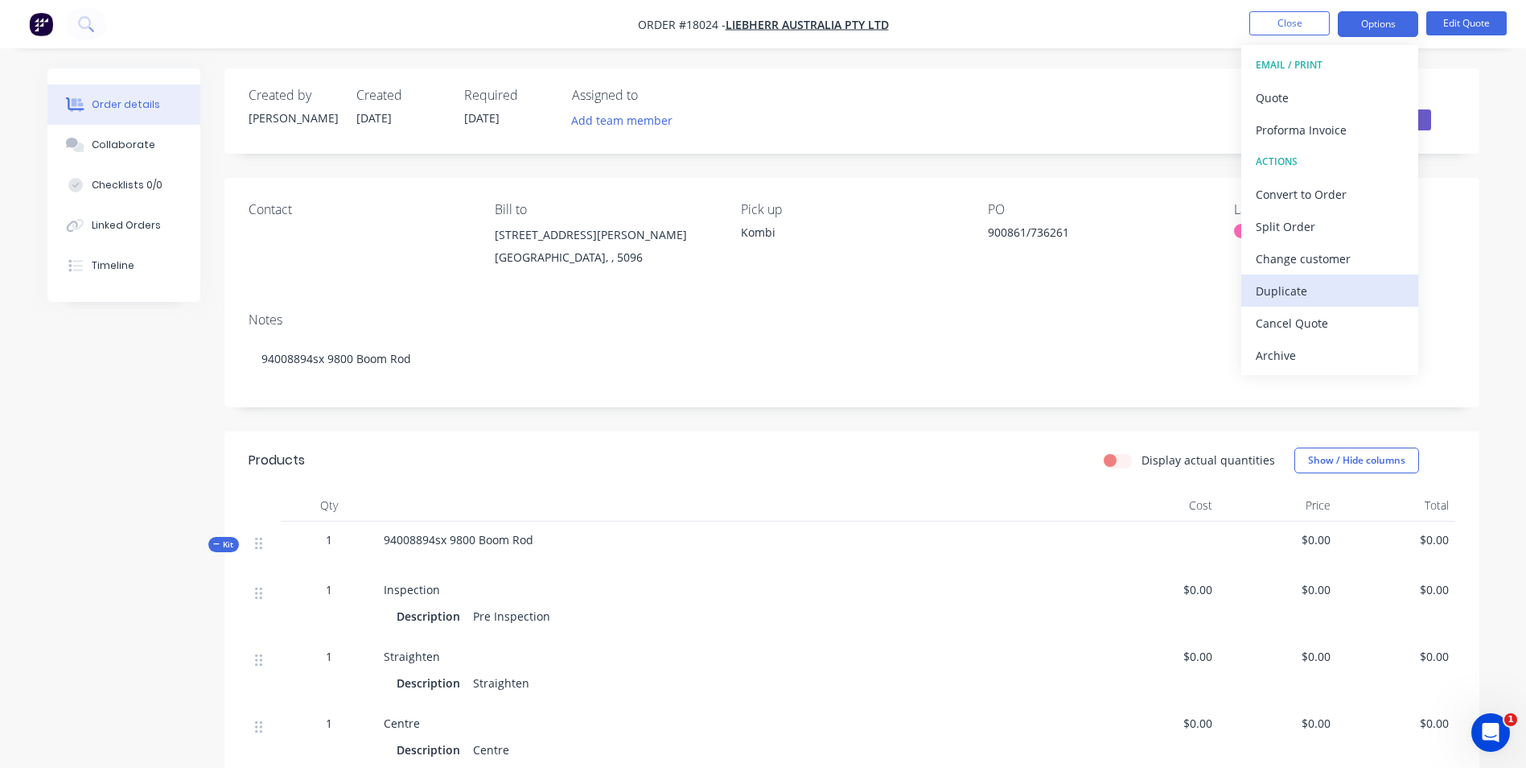
click at [1313, 292] on div "Duplicate" at bounding box center [1330, 290] width 148 height 23
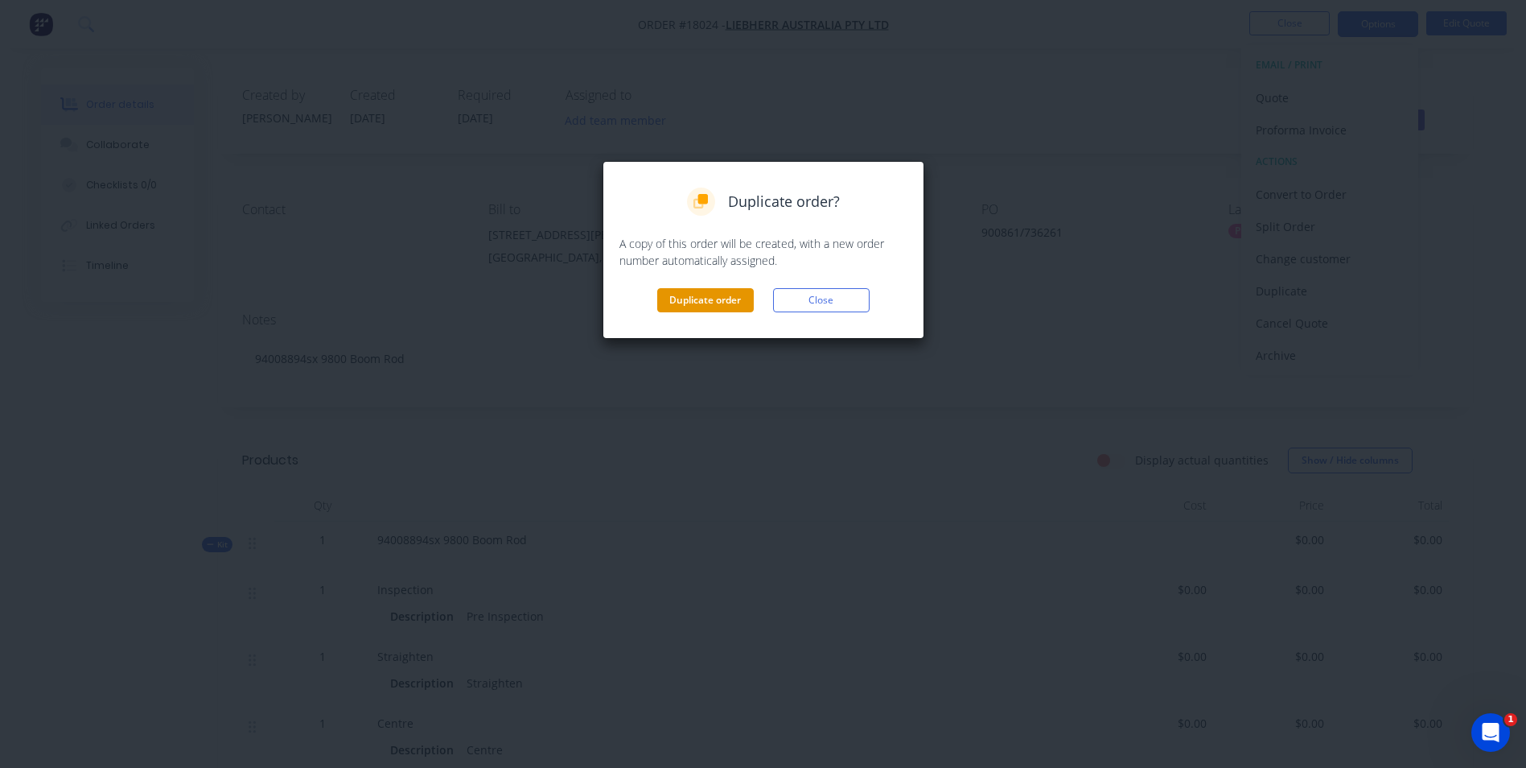
click at [710, 297] on button "Duplicate order" at bounding box center [705, 300] width 97 height 24
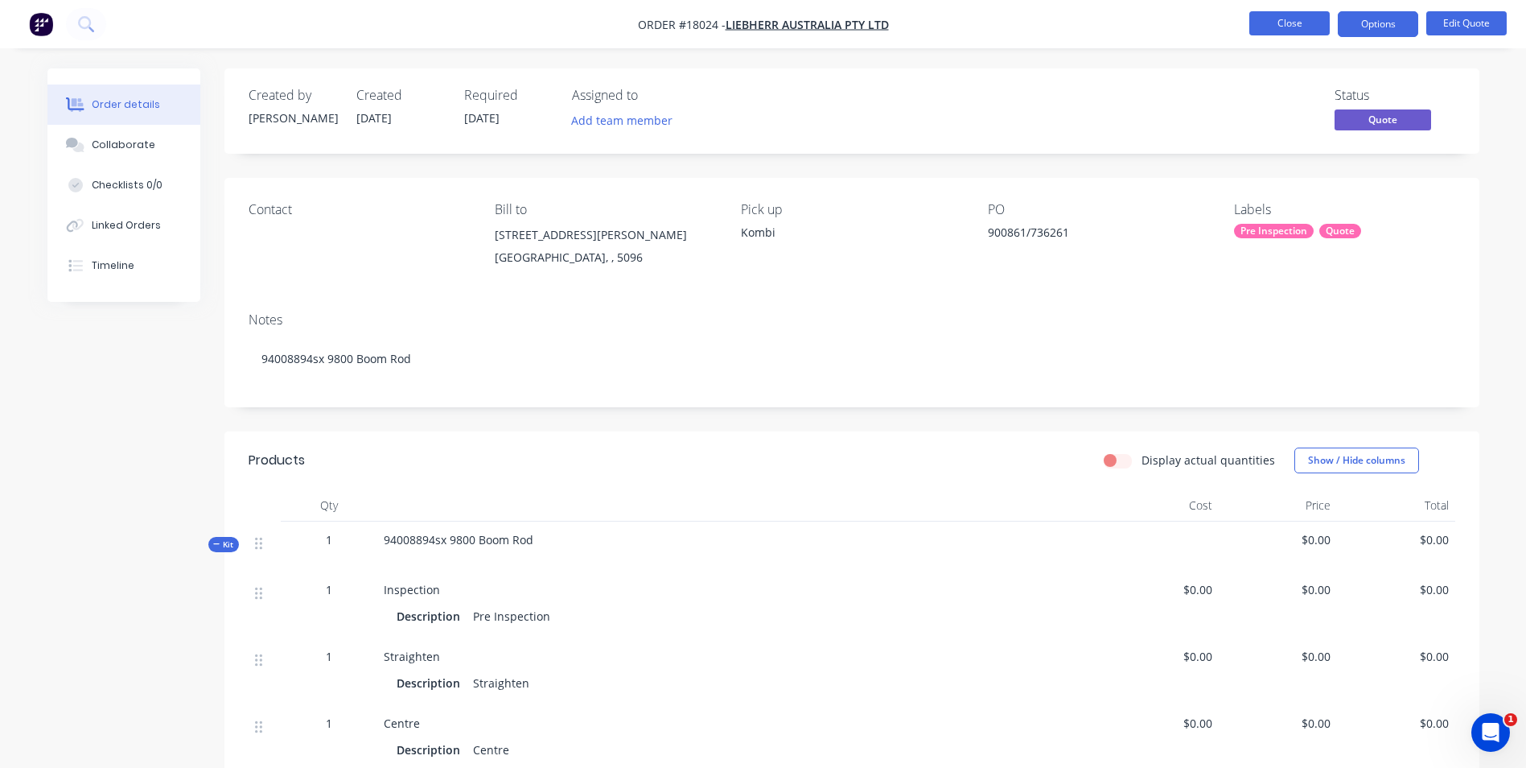
click at [1279, 19] on button "Close" at bounding box center [1290, 23] width 80 height 24
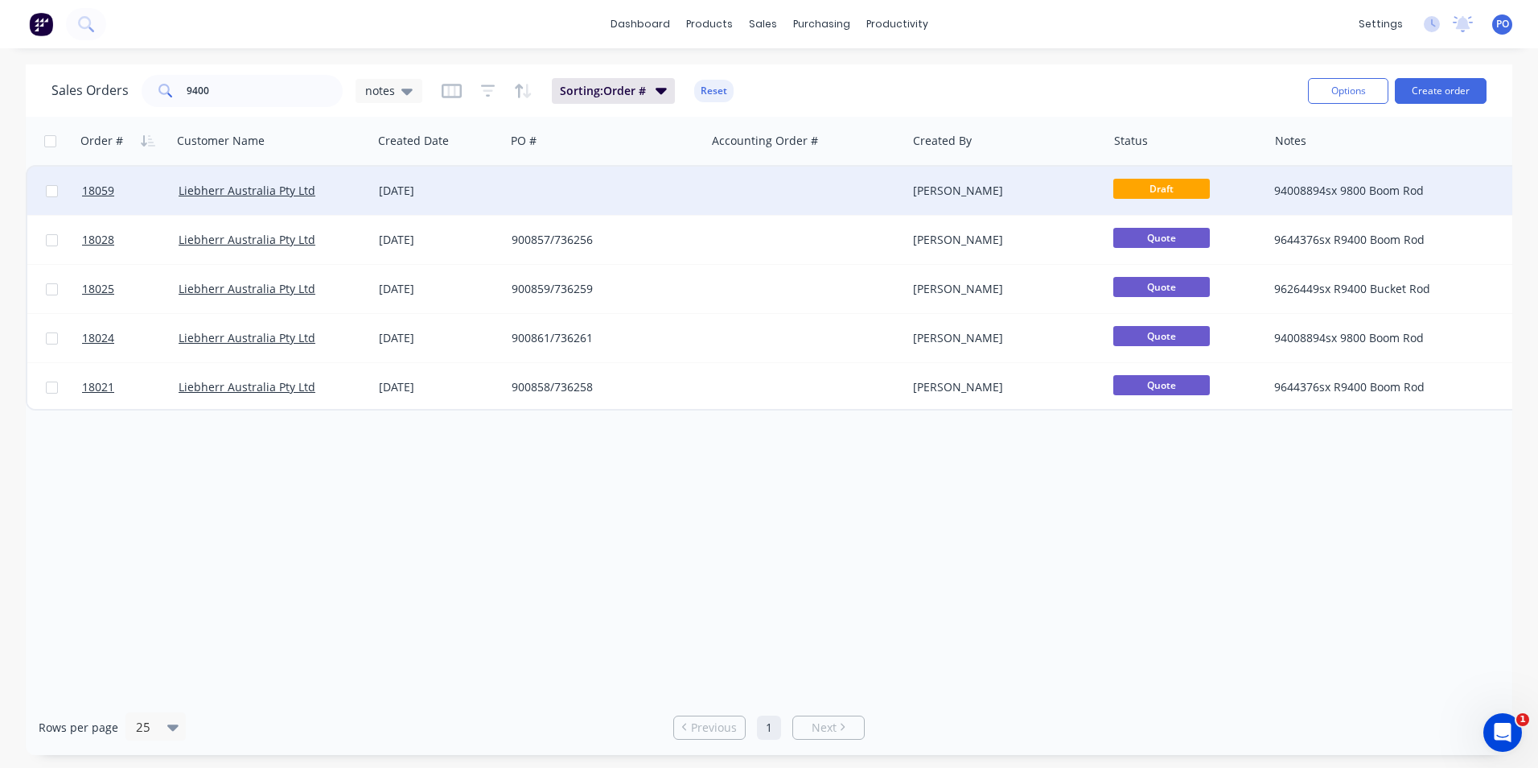
click at [504, 183] on div "[DATE]" at bounding box center [439, 191] width 133 height 48
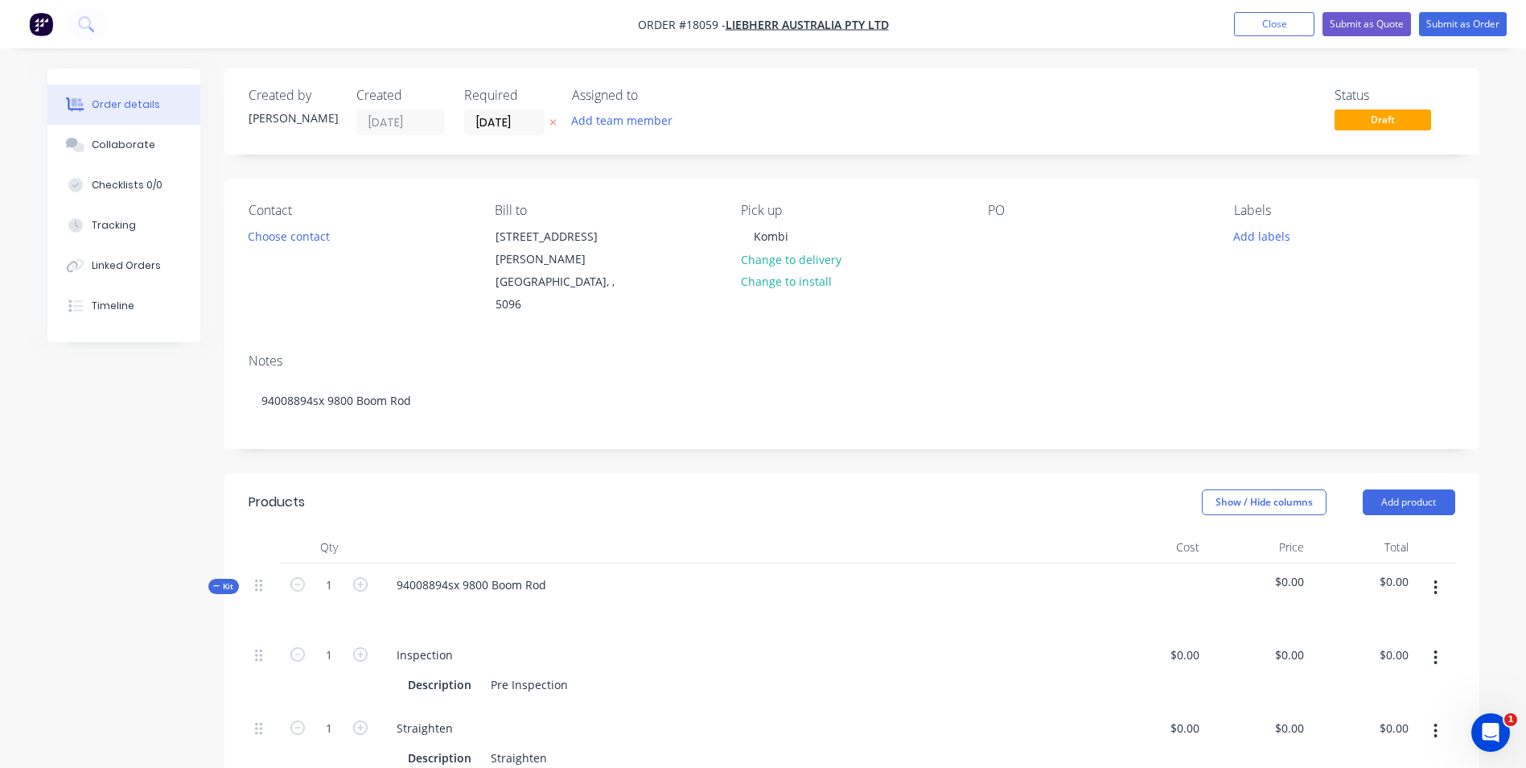
click at [1020, 243] on div "PO" at bounding box center [1098, 259] width 220 height 113
click at [1003, 243] on div at bounding box center [1001, 235] width 26 height 23
click at [1287, 234] on button "Add labels" at bounding box center [1262, 235] width 74 height 22
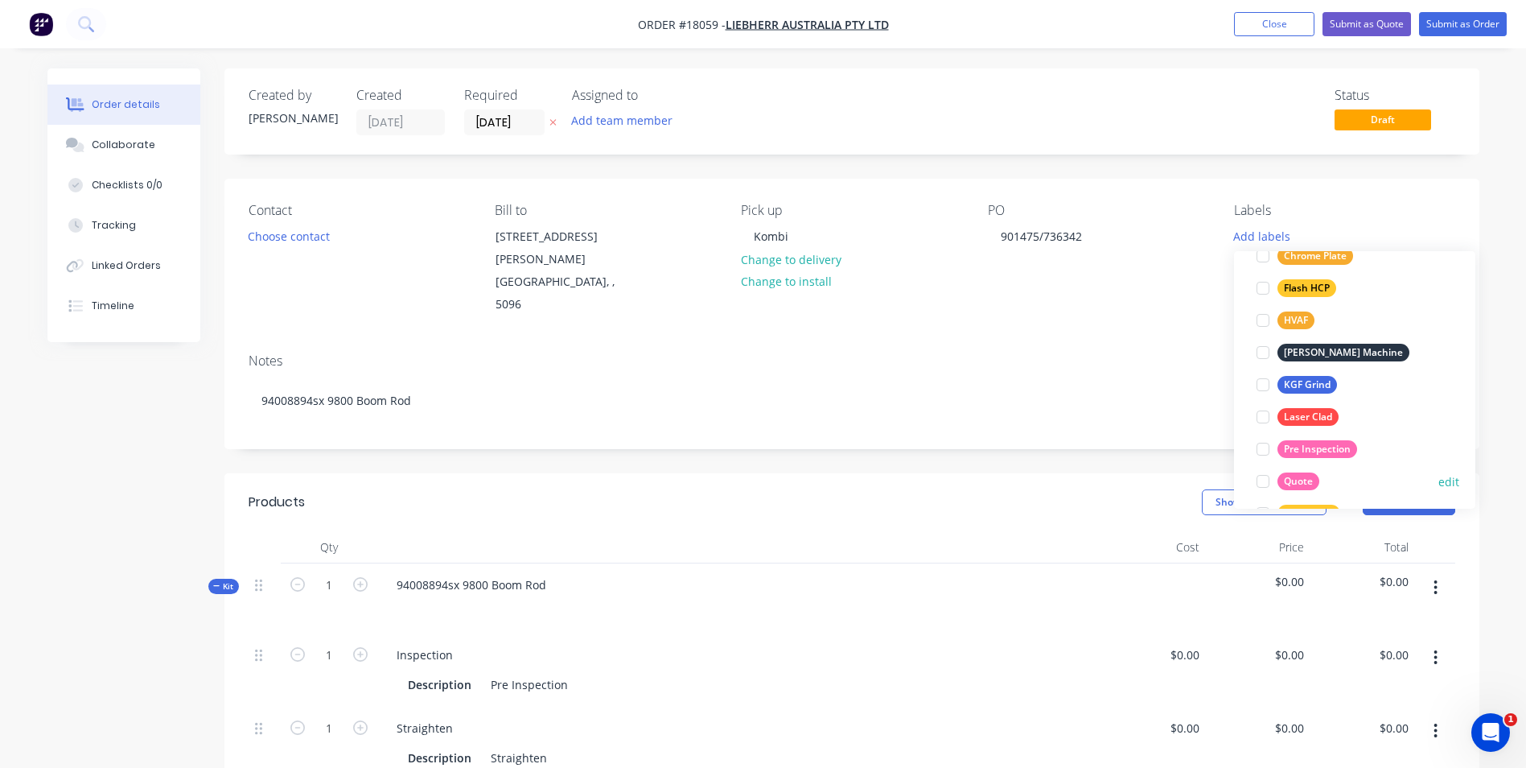
scroll to position [322, 0]
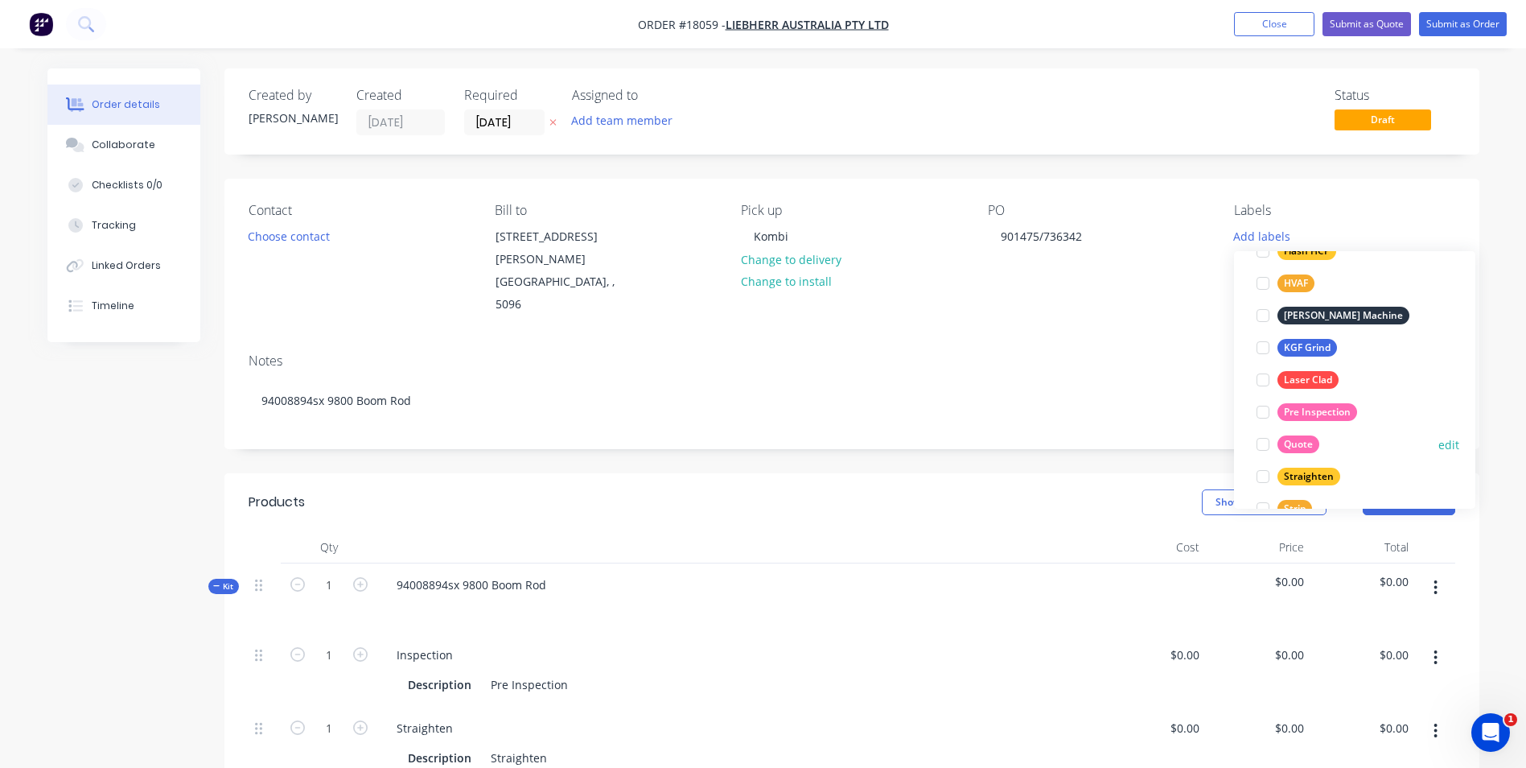
click at [1302, 436] on div "Quote" at bounding box center [1299, 444] width 42 height 18
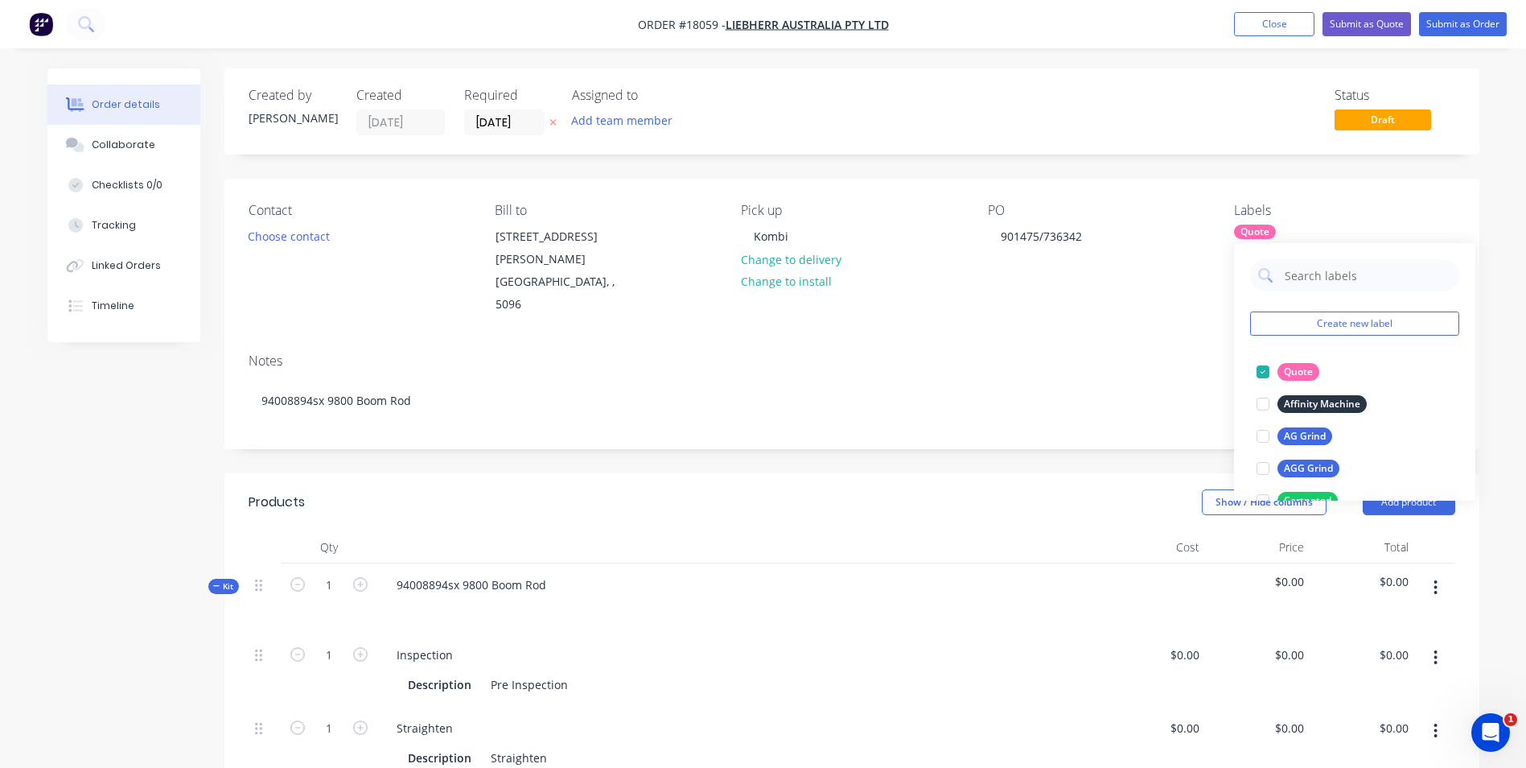
click at [860, 353] on div "Notes" at bounding box center [852, 360] width 1207 height 15
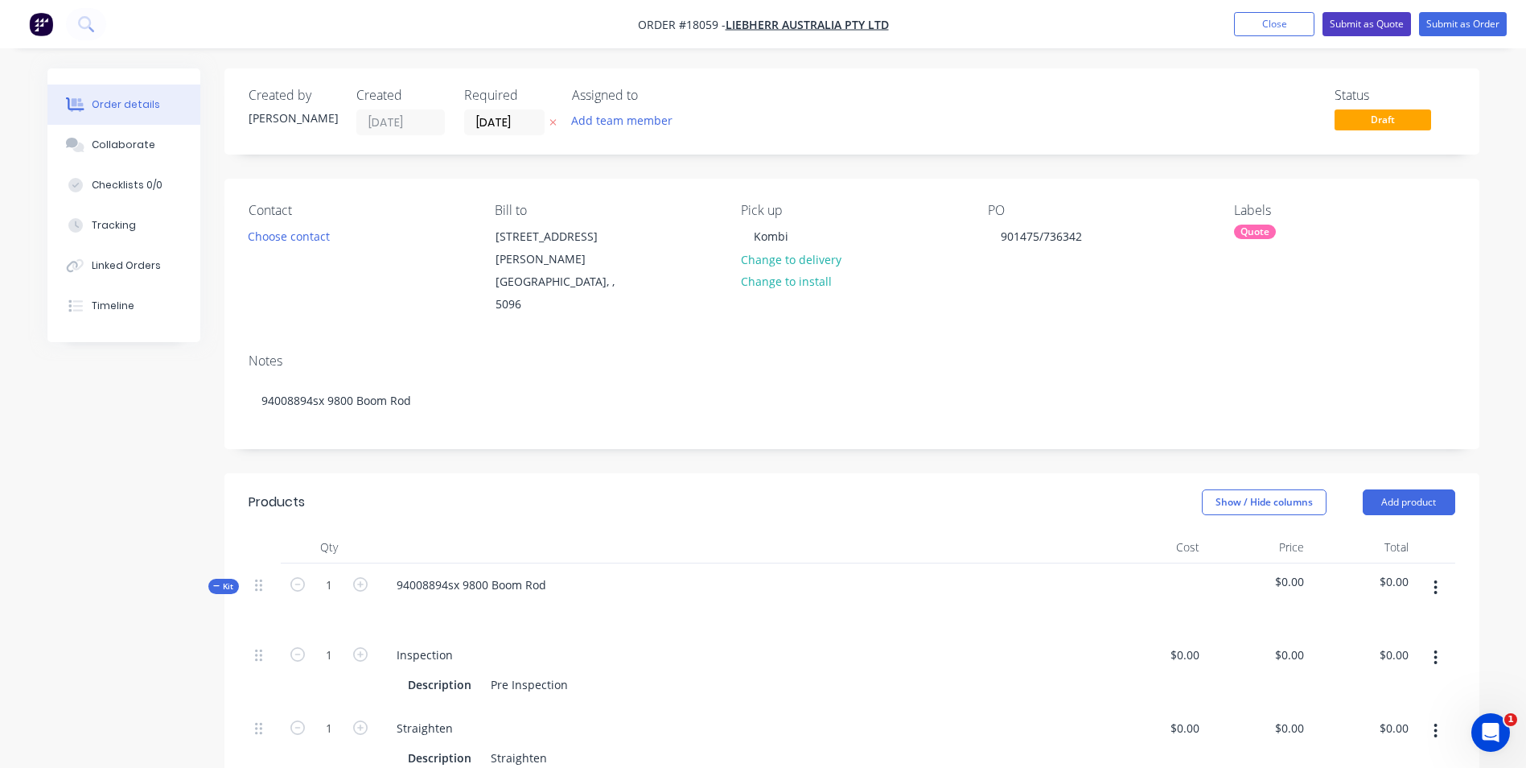
click at [1367, 27] on button "Submit as Quote" at bounding box center [1367, 24] width 89 height 24
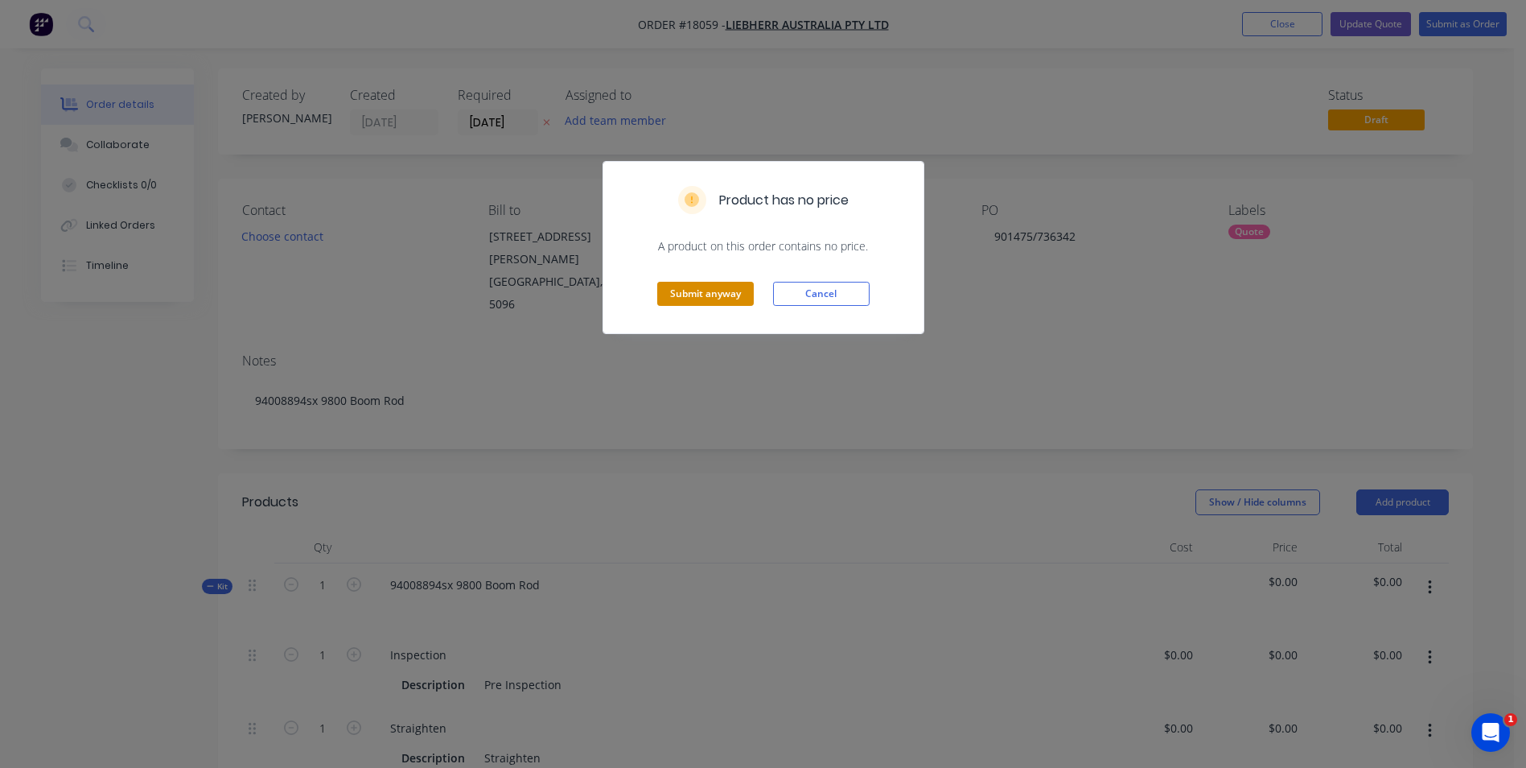
click at [728, 301] on button "Submit anyway" at bounding box center [705, 294] width 97 height 24
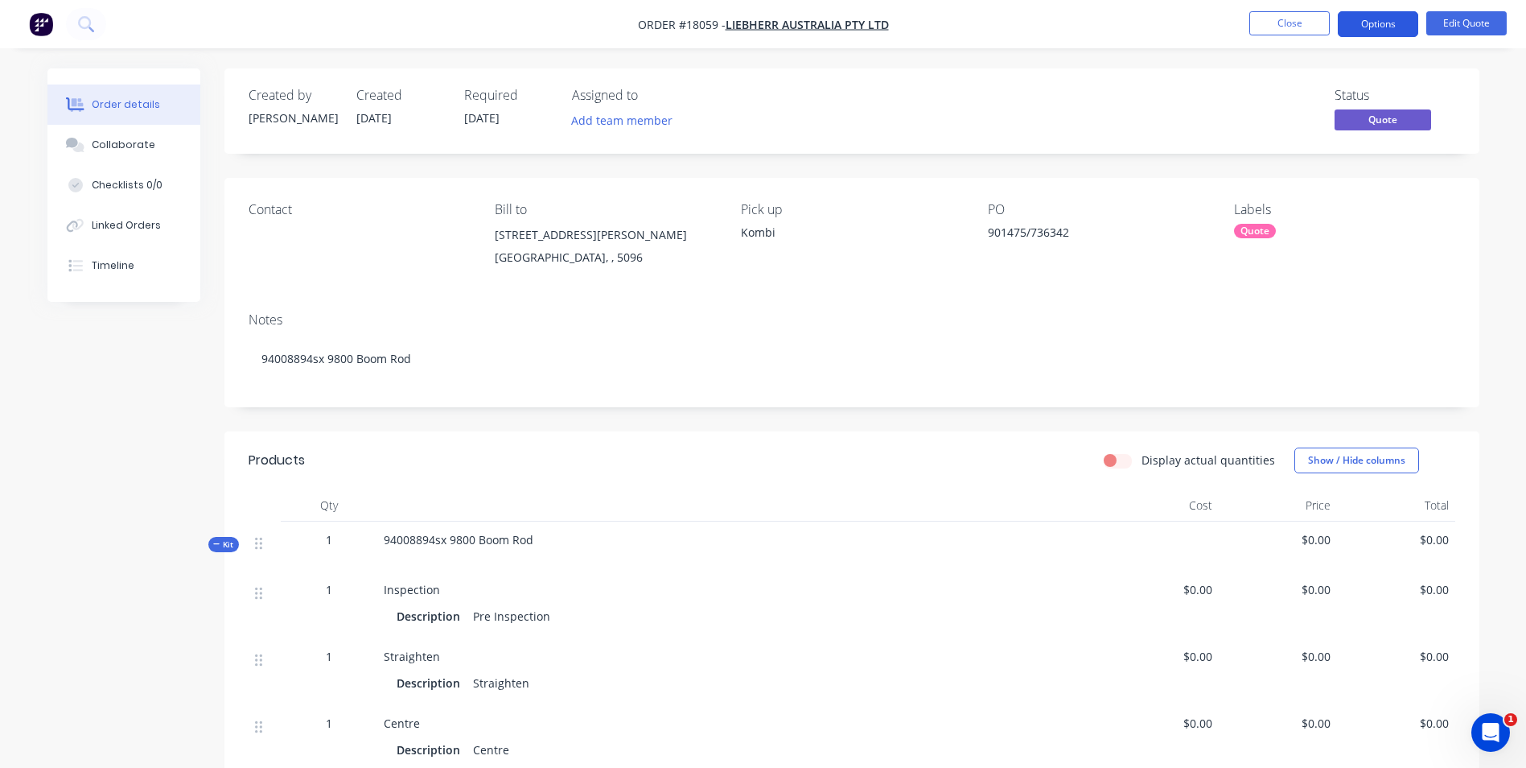
click at [1385, 27] on button "Options" at bounding box center [1378, 24] width 80 height 26
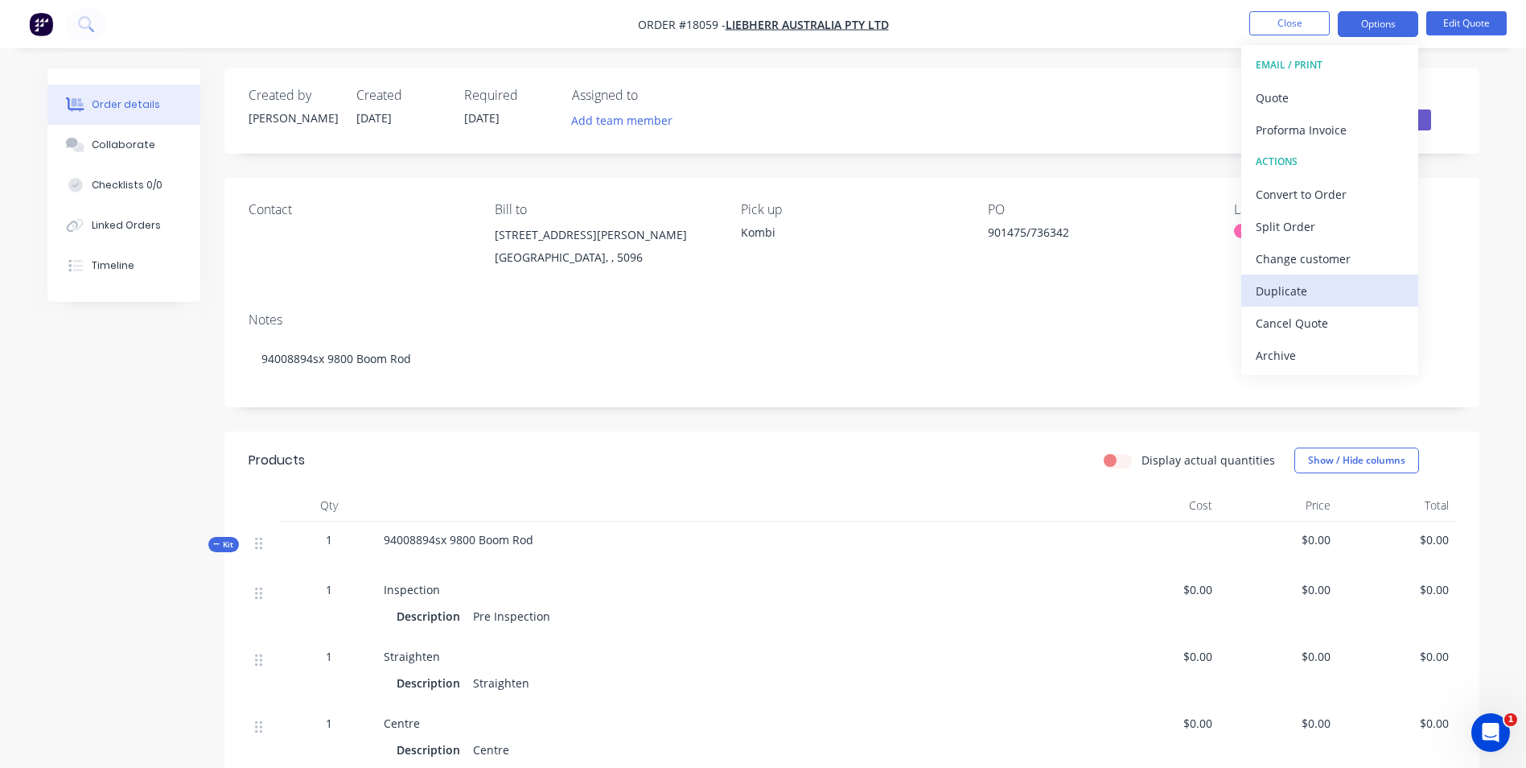
click at [1300, 291] on div "Duplicate" at bounding box center [1330, 290] width 148 height 23
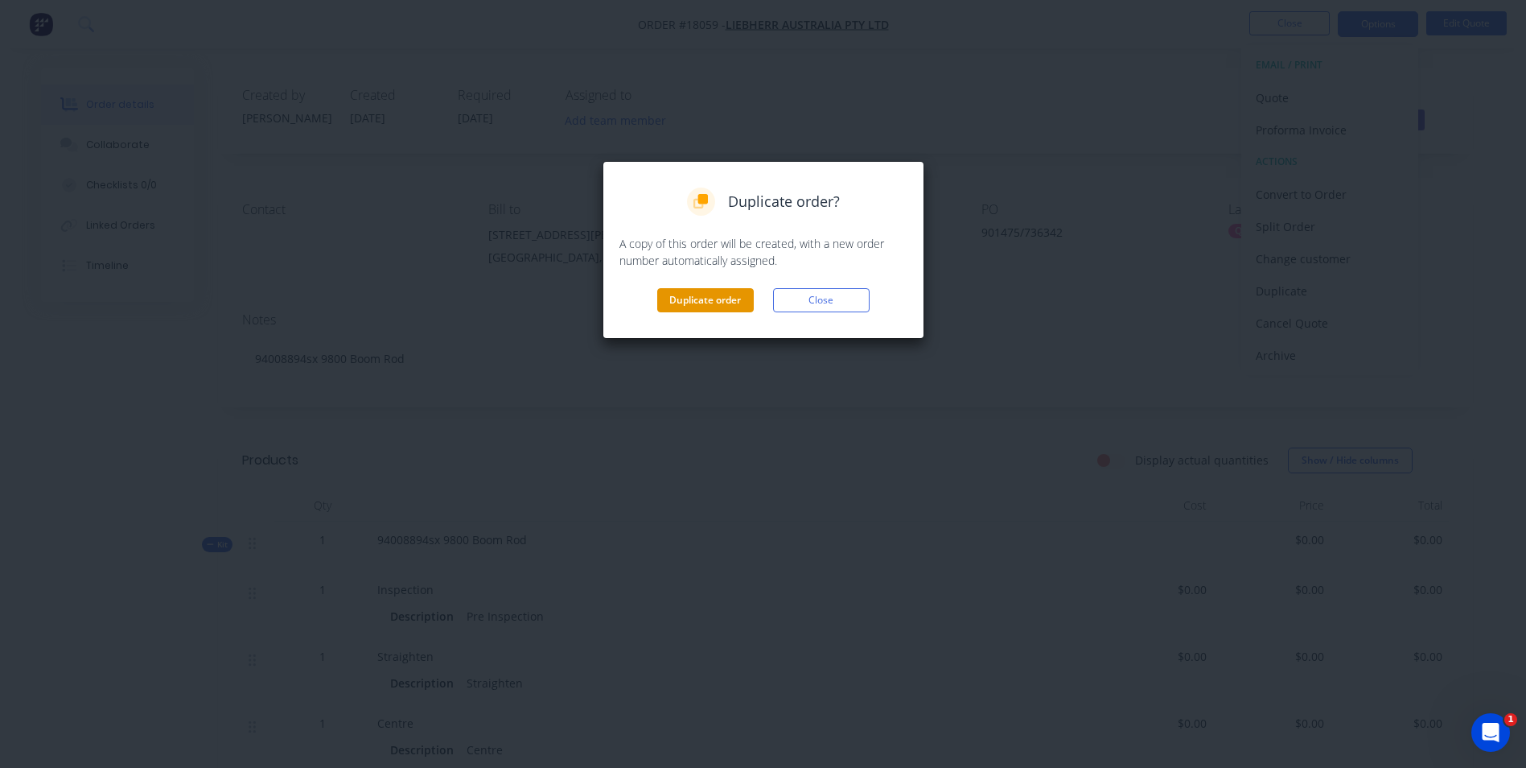
click at [729, 298] on button "Duplicate order" at bounding box center [705, 300] width 97 height 24
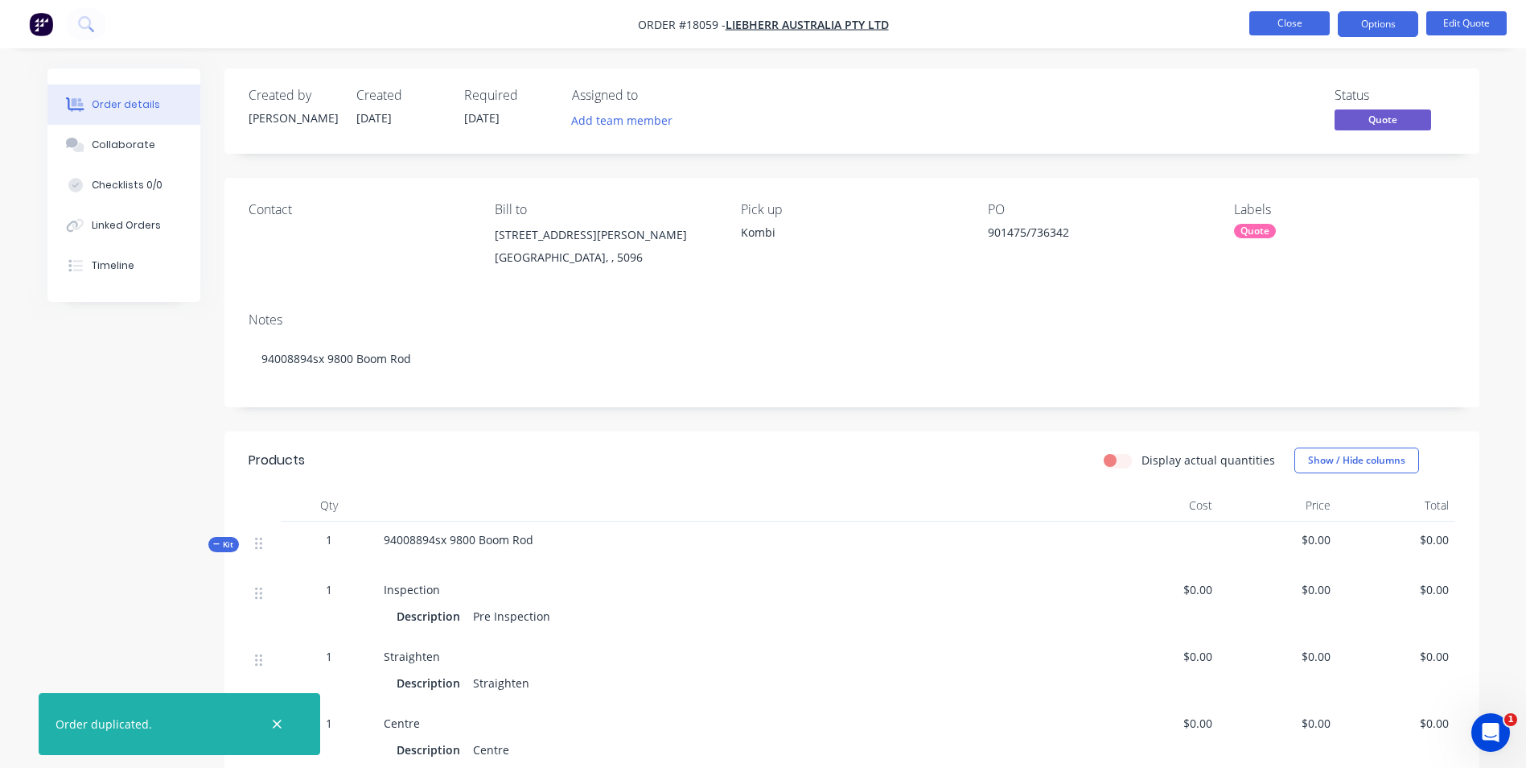
click at [1254, 26] on button "Close" at bounding box center [1290, 23] width 80 height 24
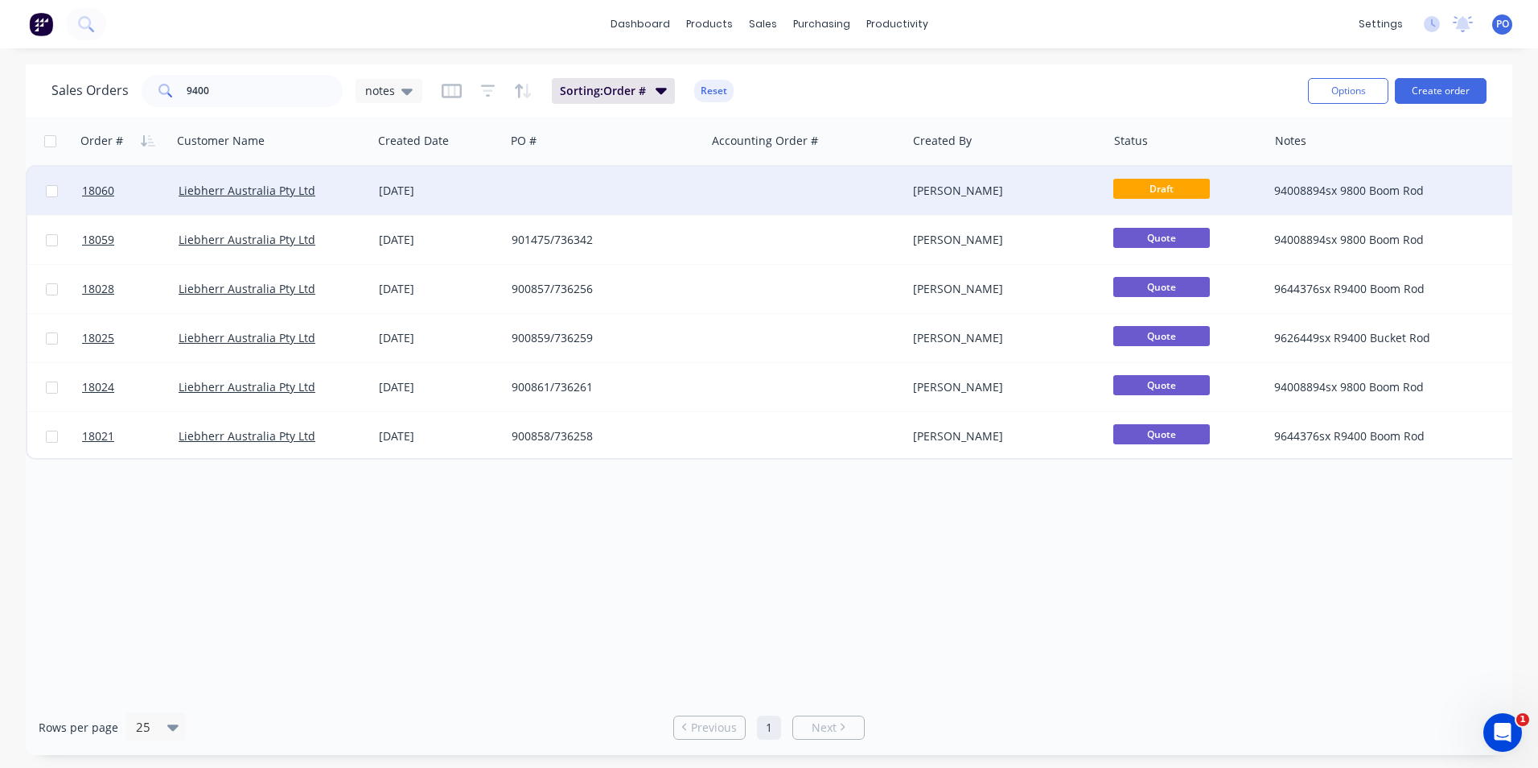
click at [491, 192] on div "[DATE]" at bounding box center [439, 191] width 120 height 16
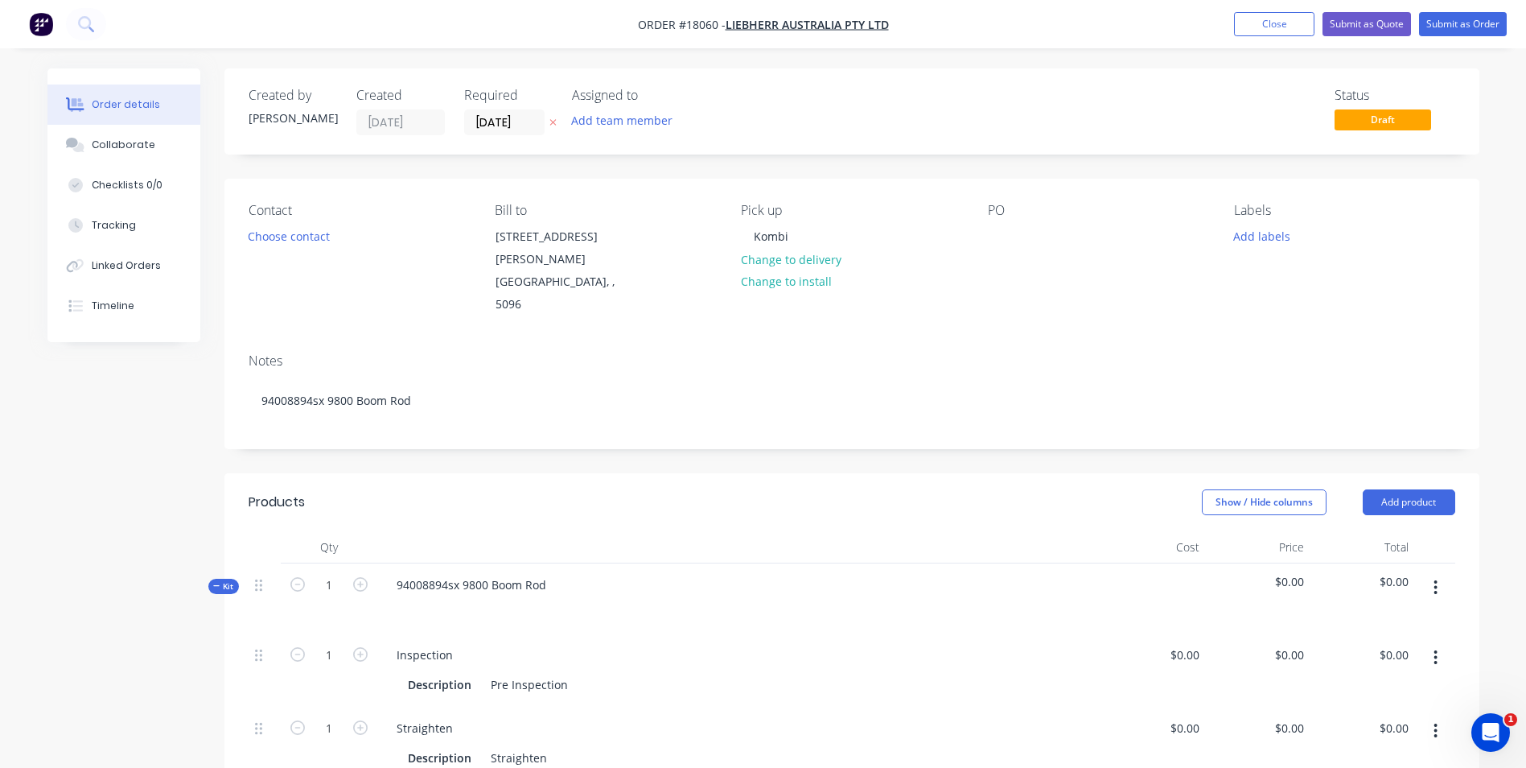
click at [1022, 240] on div "PO" at bounding box center [1098, 259] width 220 height 113
click at [999, 239] on div at bounding box center [1001, 235] width 26 height 23
click at [1267, 234] on button "Add labels" at bounding box center [1262, 235] width 74 height 22
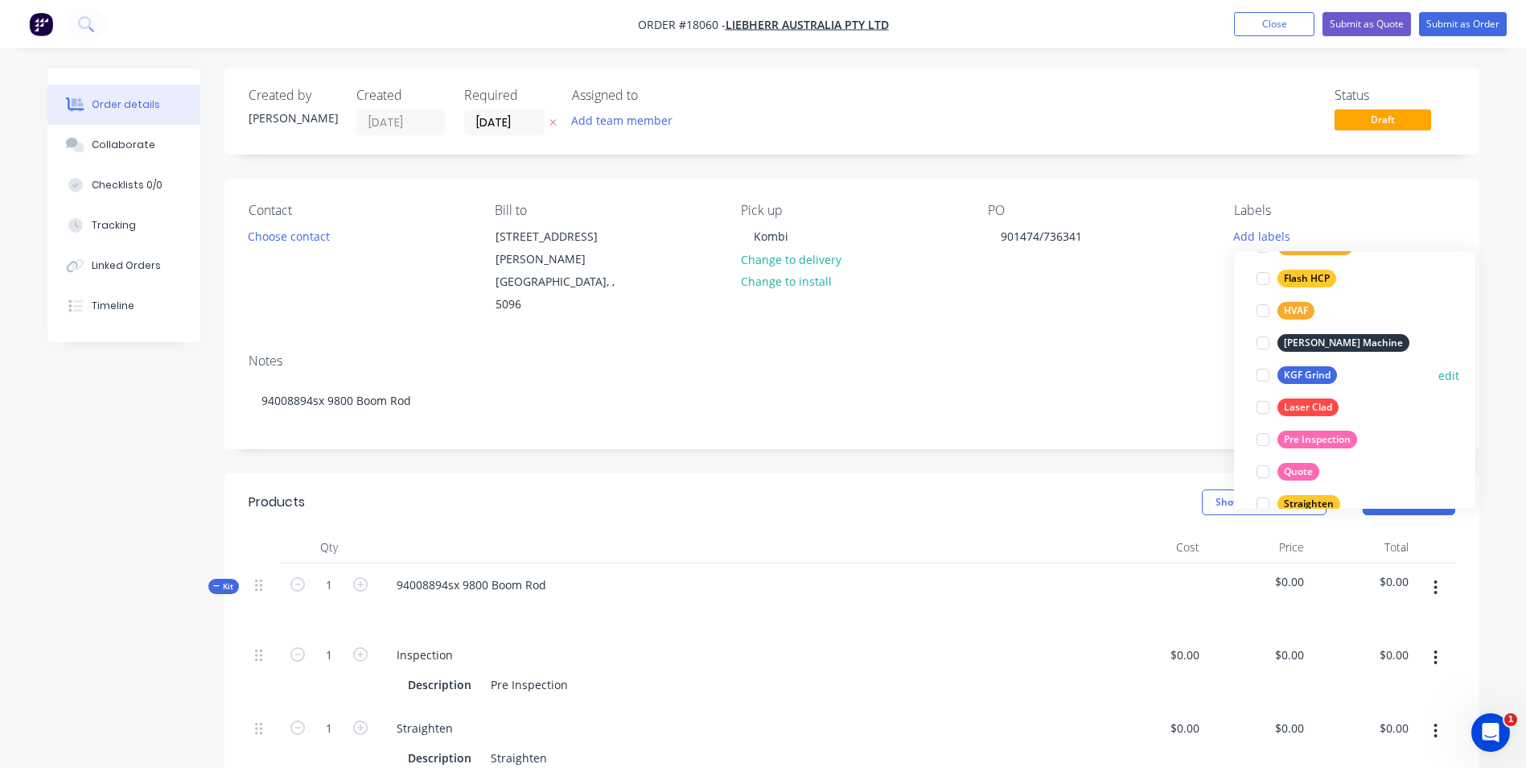
scroll to position [322, 0]
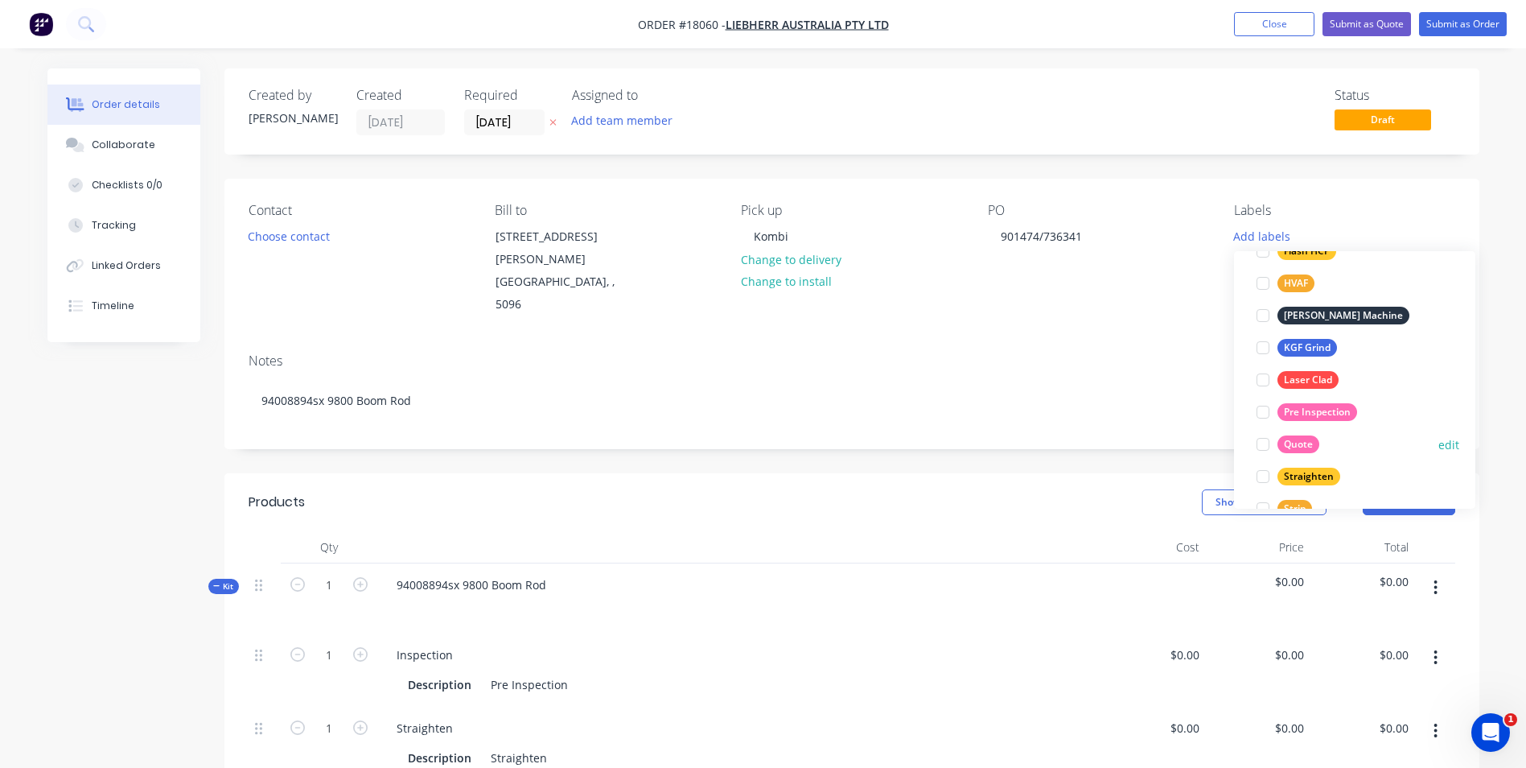
click at [1291, 438] on div "Quote" at bounding box center [1299, 444] width 42 height 18
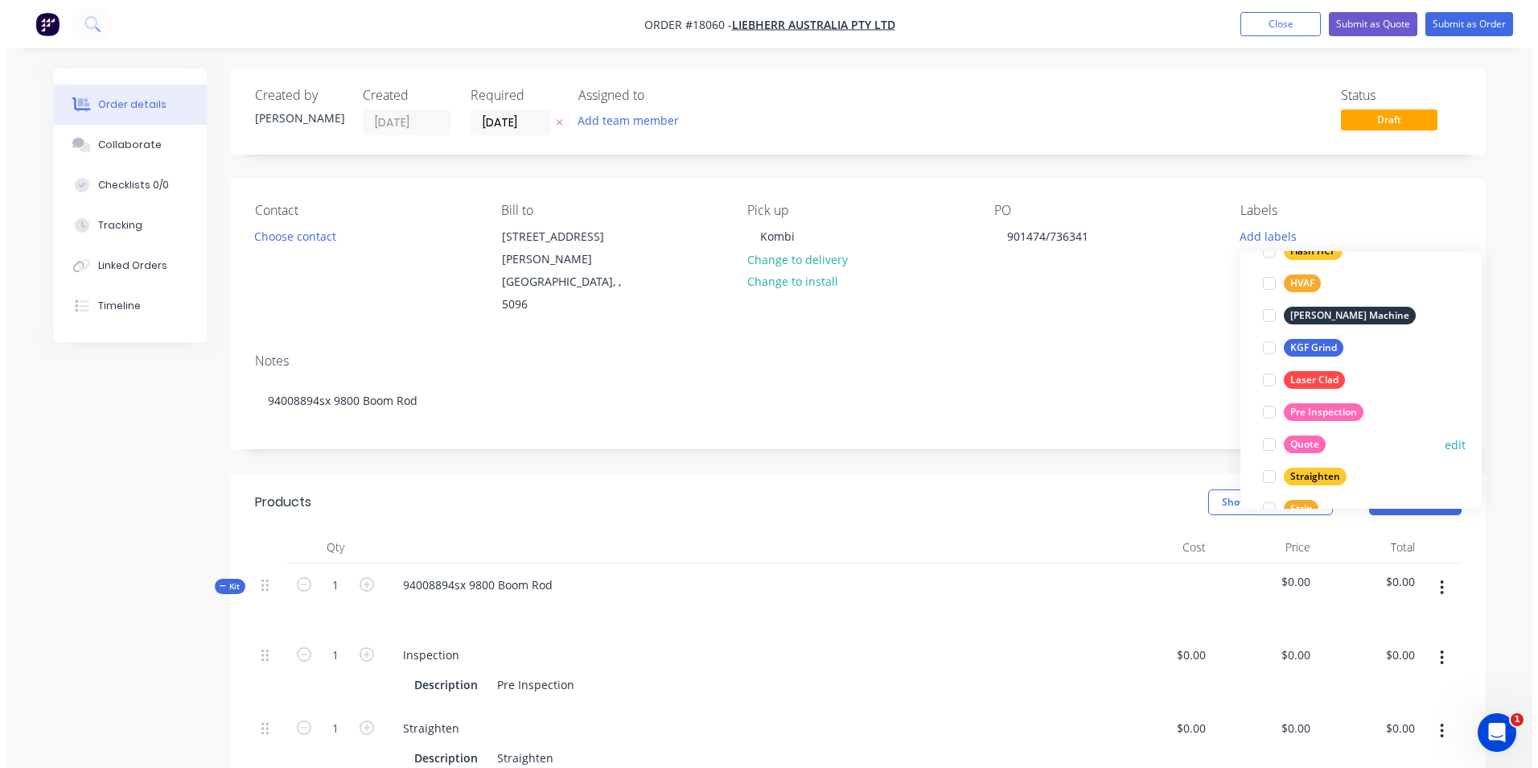
scroll to position [0, 0]
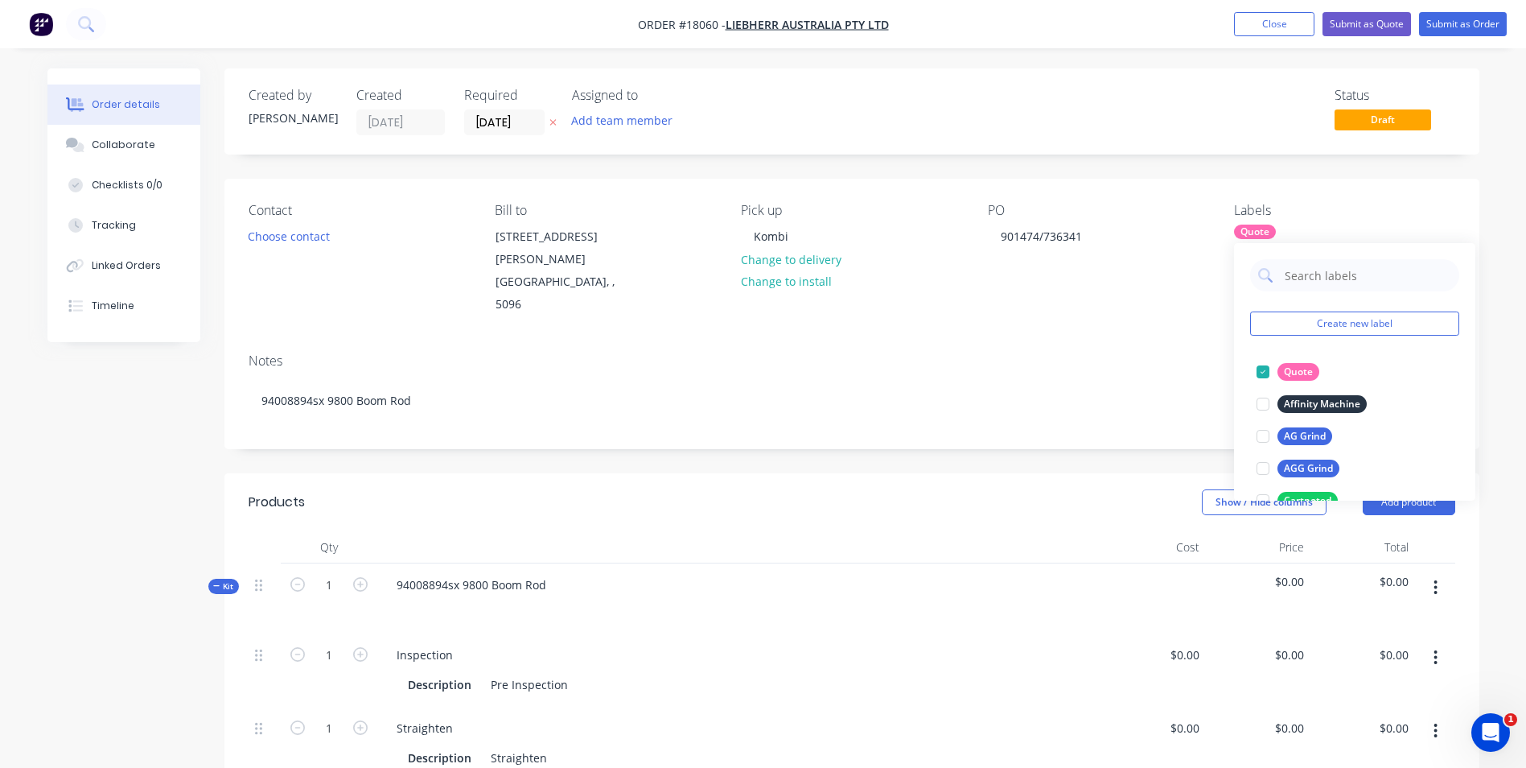
click at [1265, 229] on div "Quote" at bounding box center [1255, 231] width 42 height 14
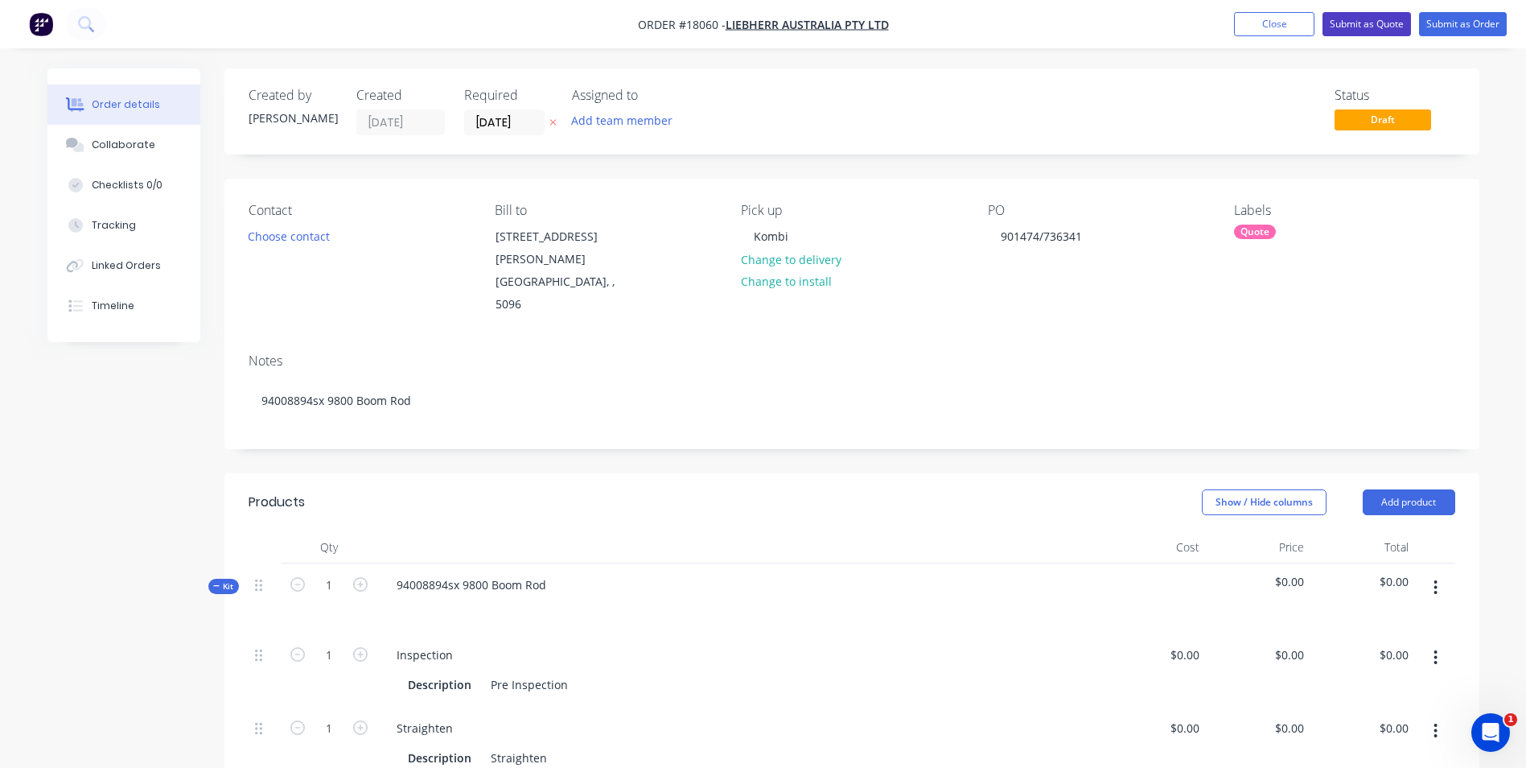
click at [1376, 19] on button "Submit as Quote" at bounding box center [1367, 24] width 89 height 24
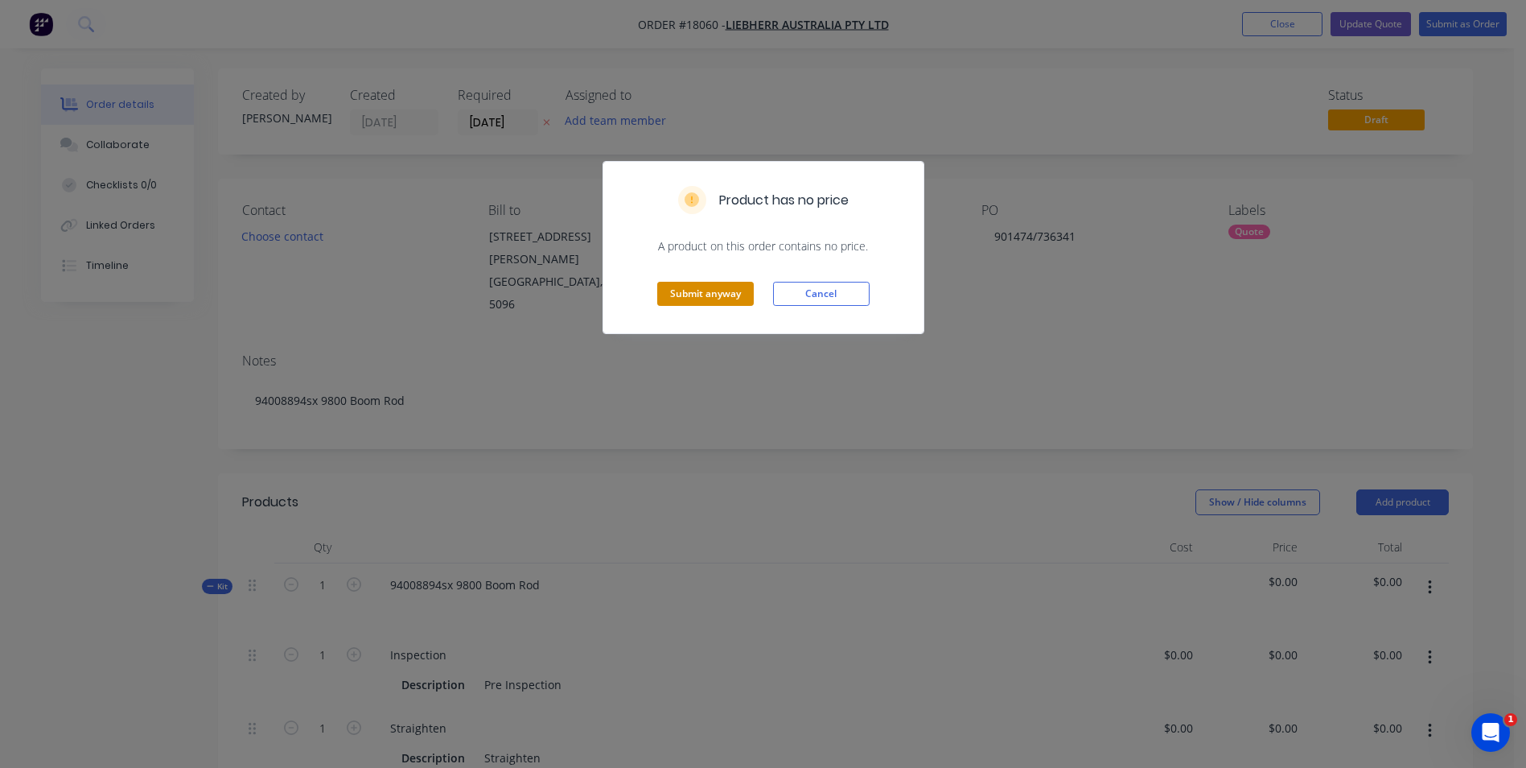
click at [710, 290] on button "Submit anyway" at bounding box center [705, 294] width 97 height 24
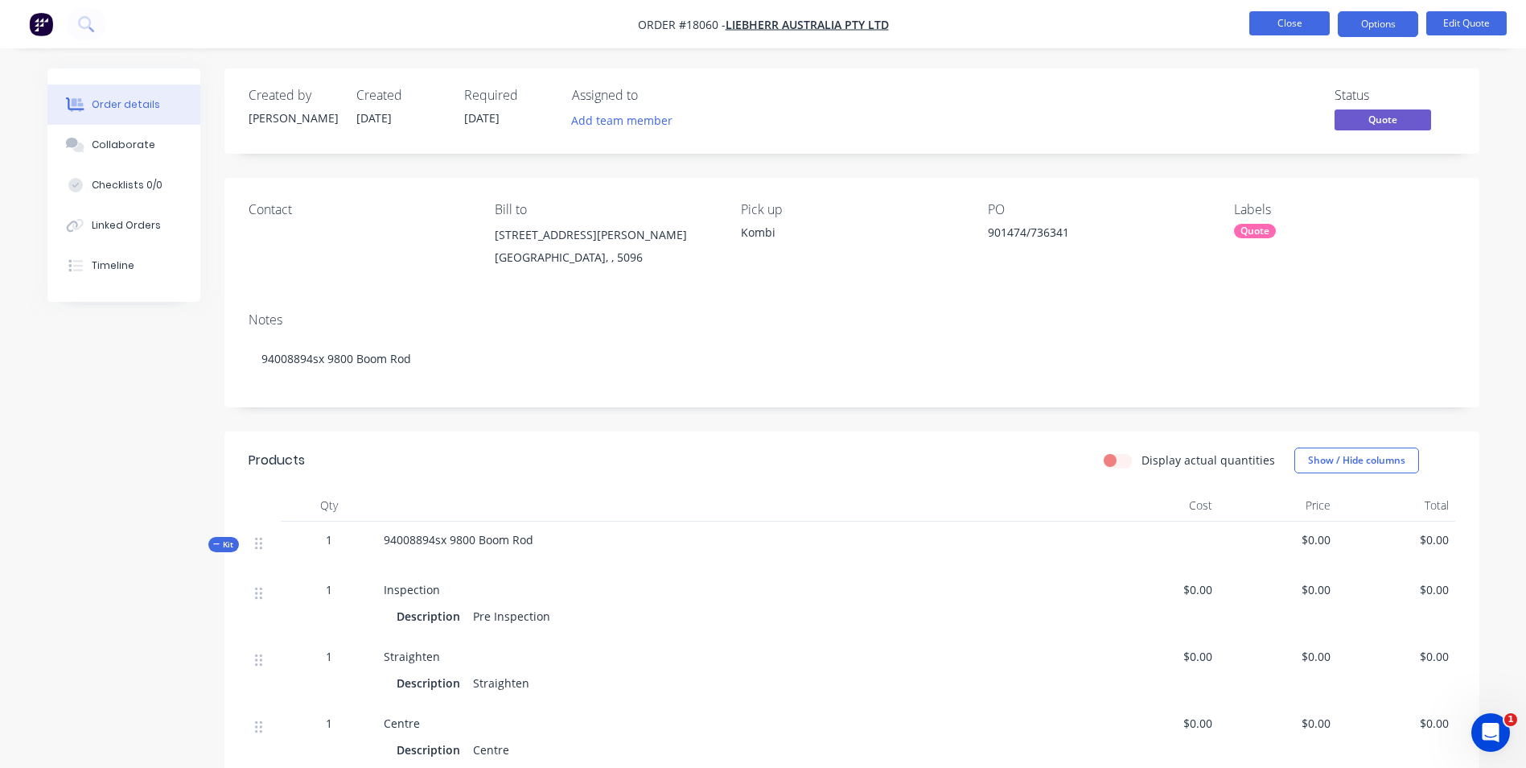
click at [1267, 24] on button "Close" at bounding box center [1290, 23] width 80 height 24
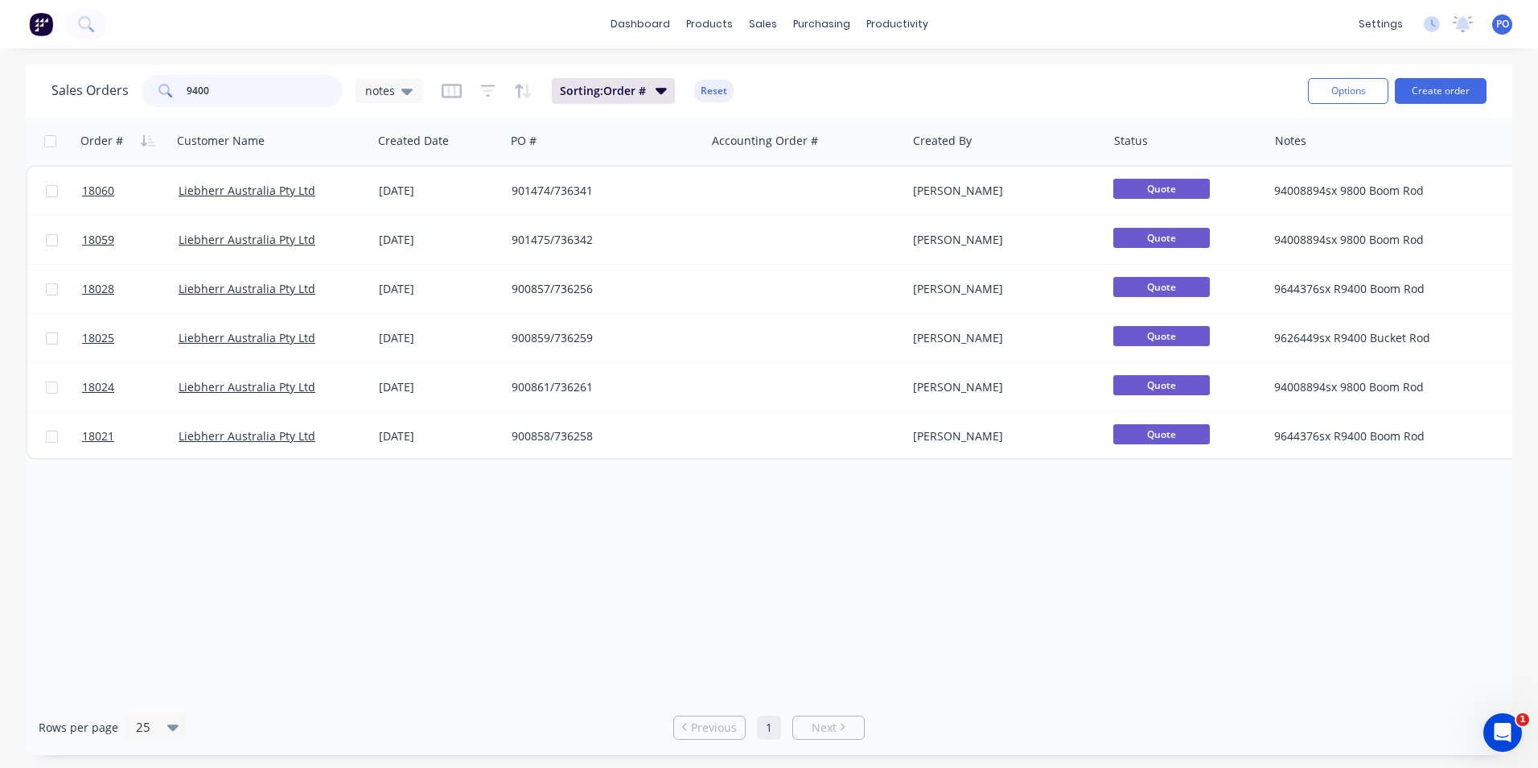
click at [206, 89] on input "9400" at bounding box center [265, 91] width 157 height 32
drag, startPoint x: 212, startPoint y: 87, endPoint x: 176, endPoint y: 89, distance: 36.3
click at [176, 89] on div "9400" at bounding box center [242, 91] width 201 height 32
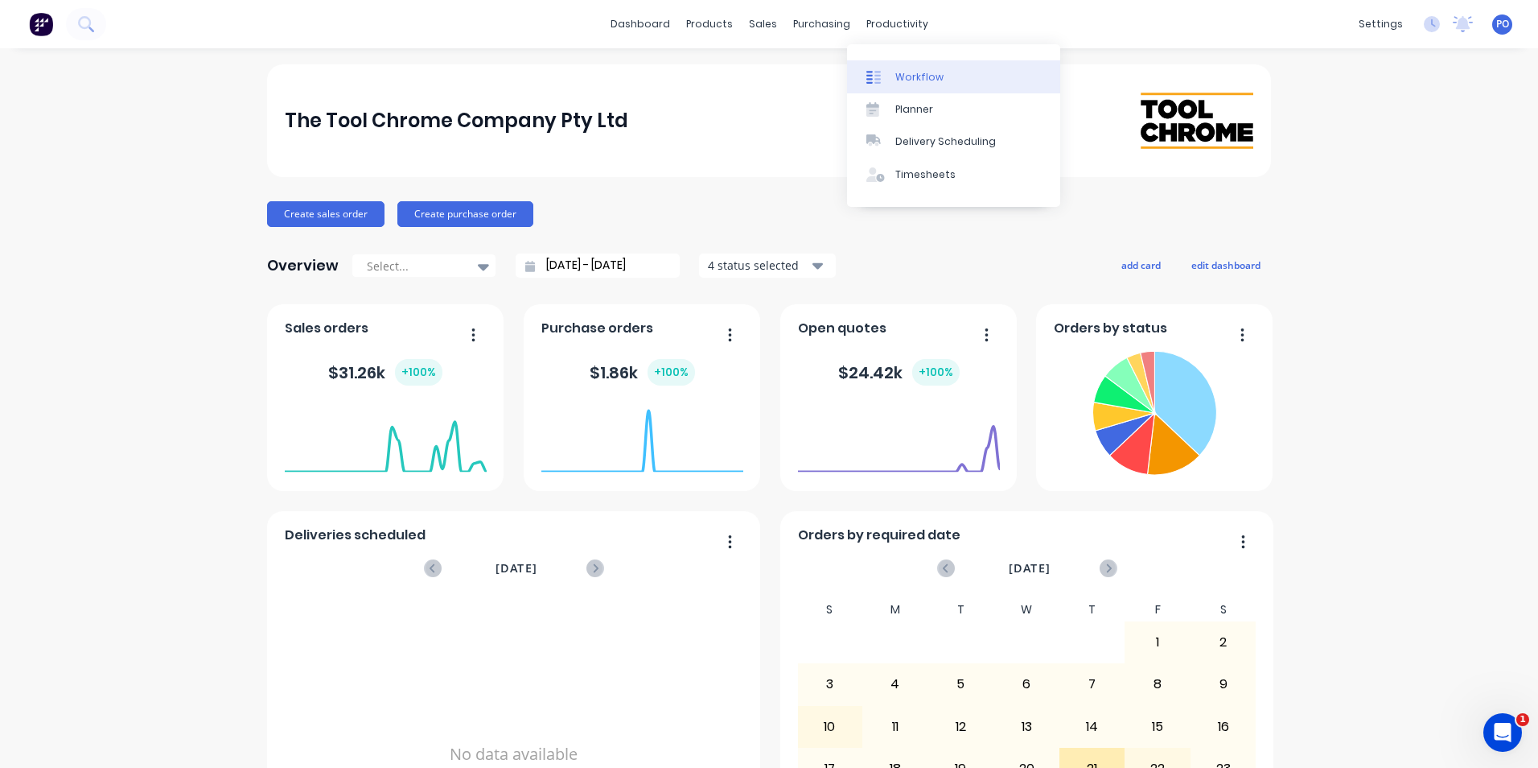
click at [917, 78] on div "Workflow" at bounding box center [920, 77] width 48 height 14
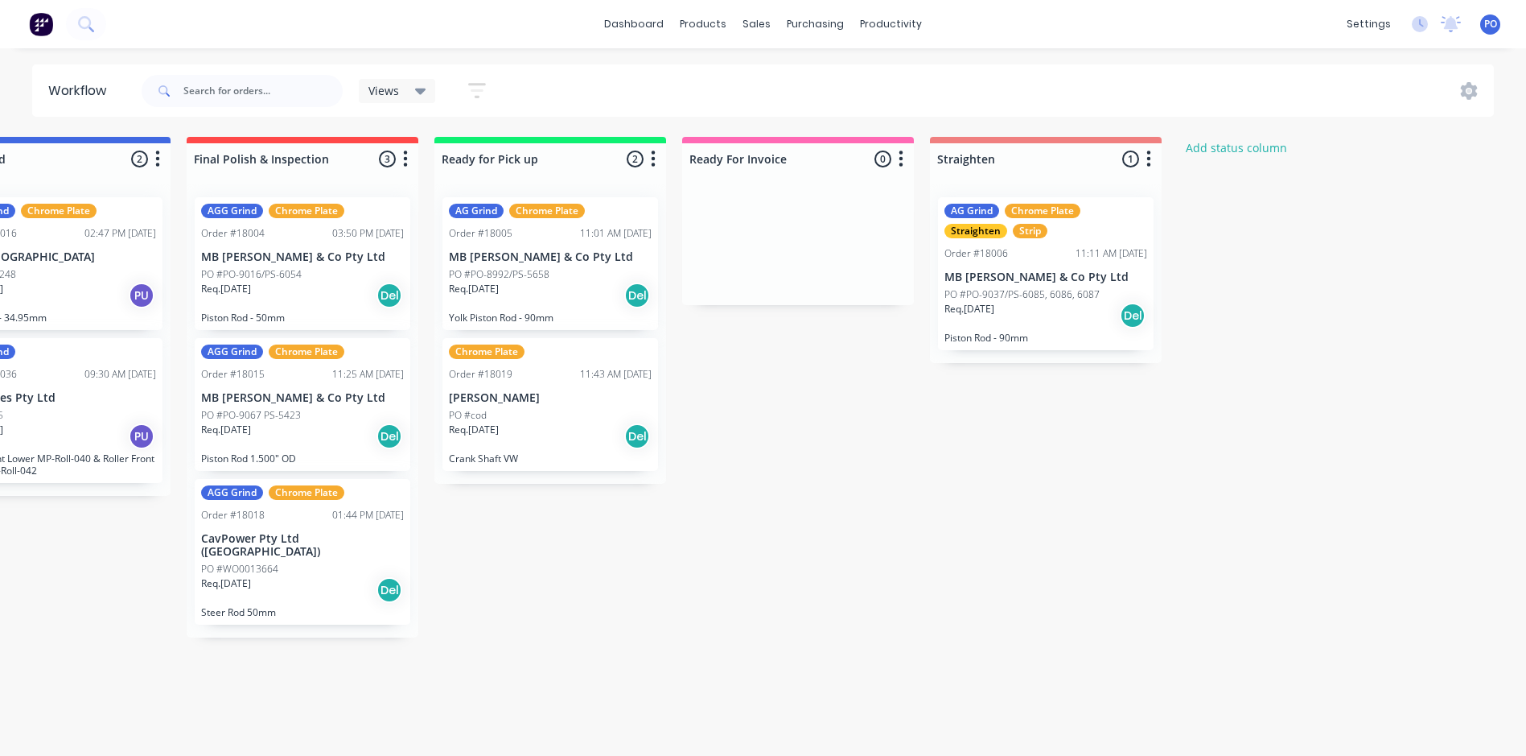
scroll to position [0, 1921]
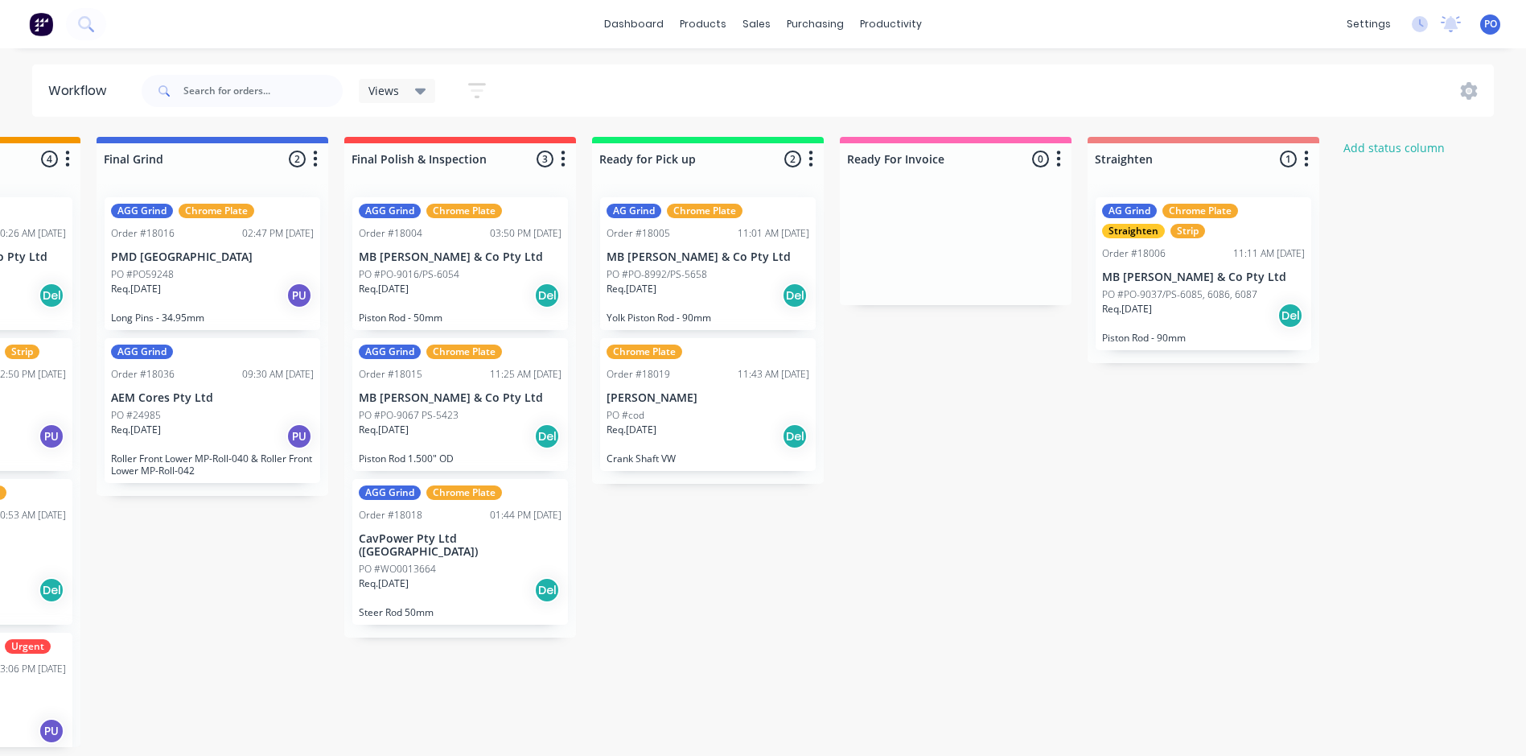
click at [1256, 231] on div "AG Grind Chrome Plate Straighten Strip" at bounding box center [1203, 221] width 203 height 35
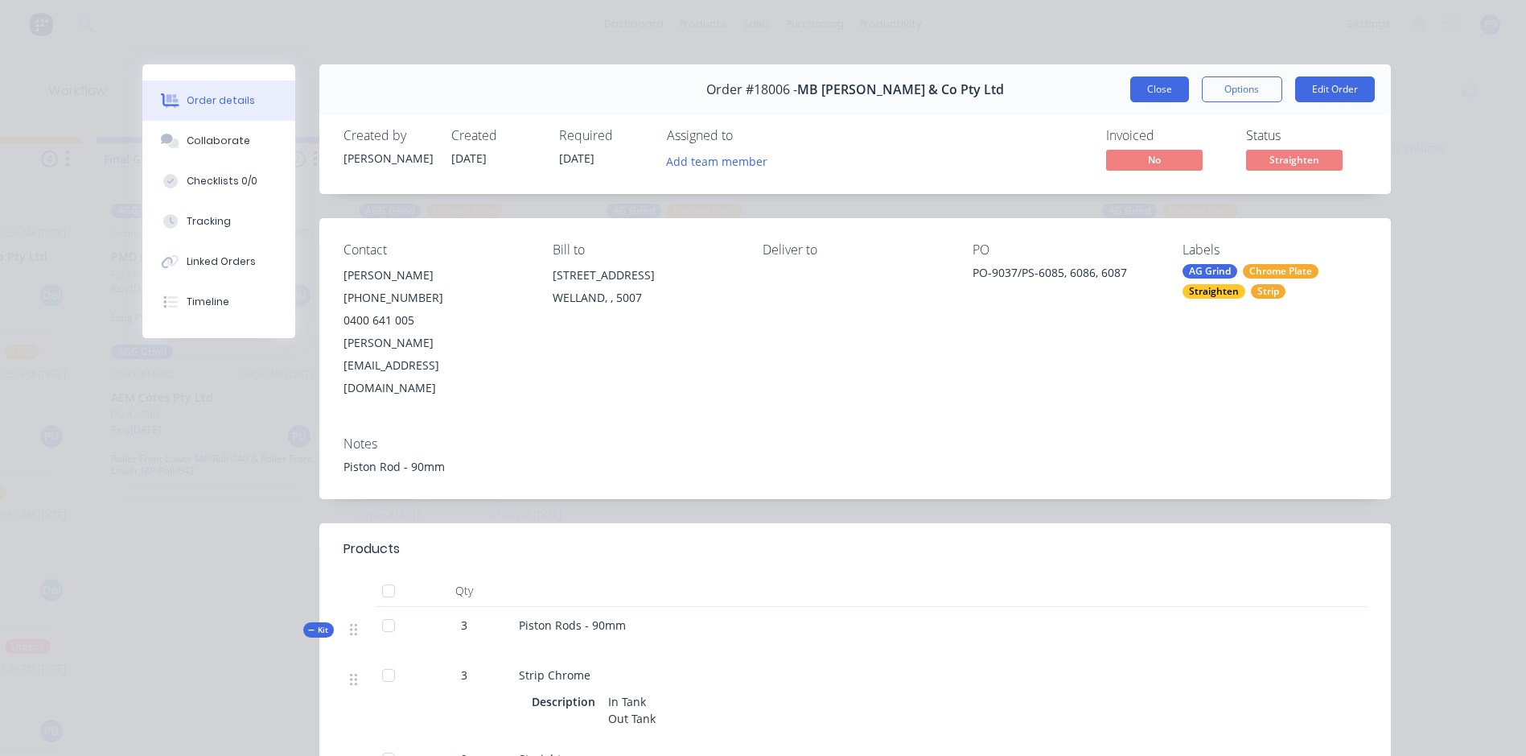
click at [1139, 92] on button "Close" at bounding box center [1160, 89] width 59 height 26
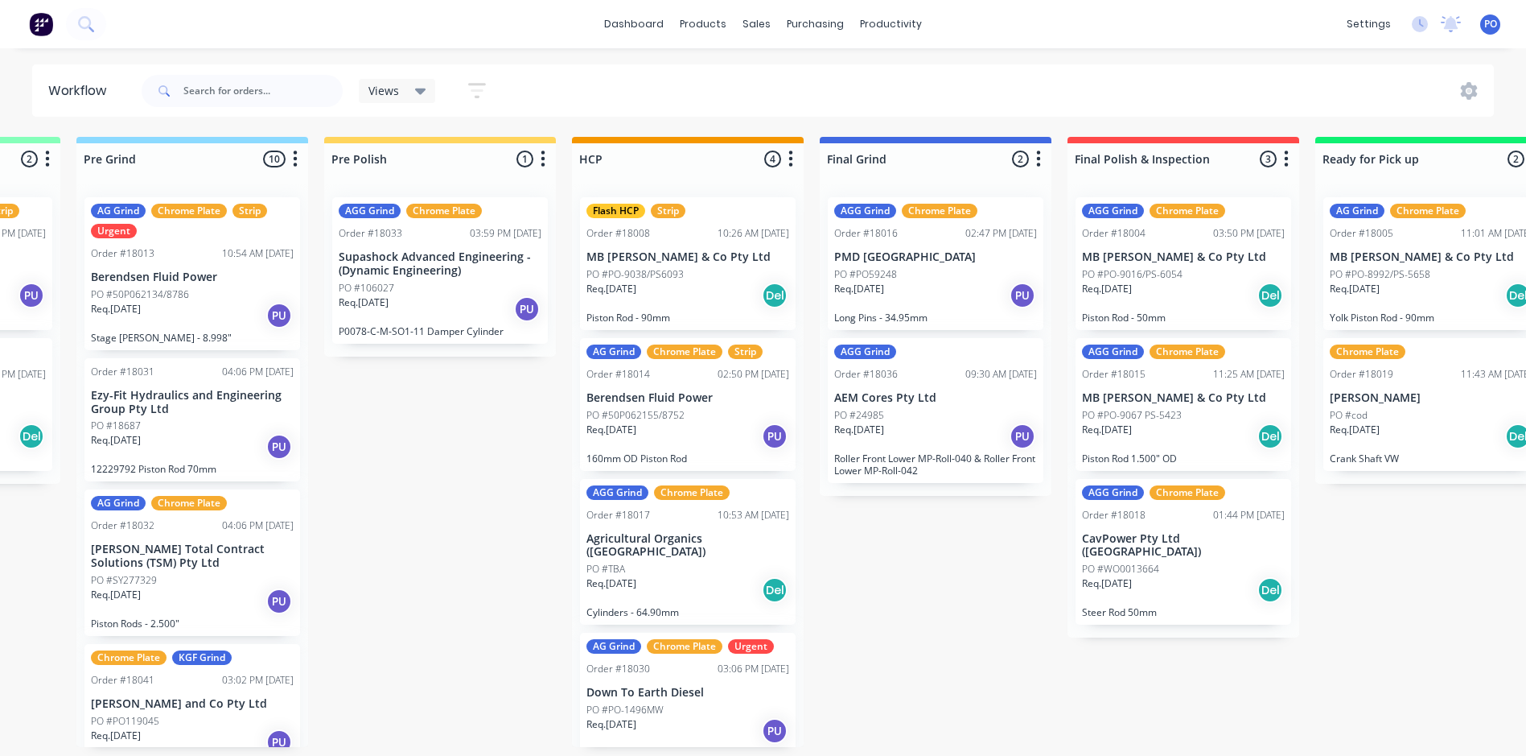
scroll to position [0, 1287]
